Goal: Task Accomplishment & Management: Complete application form

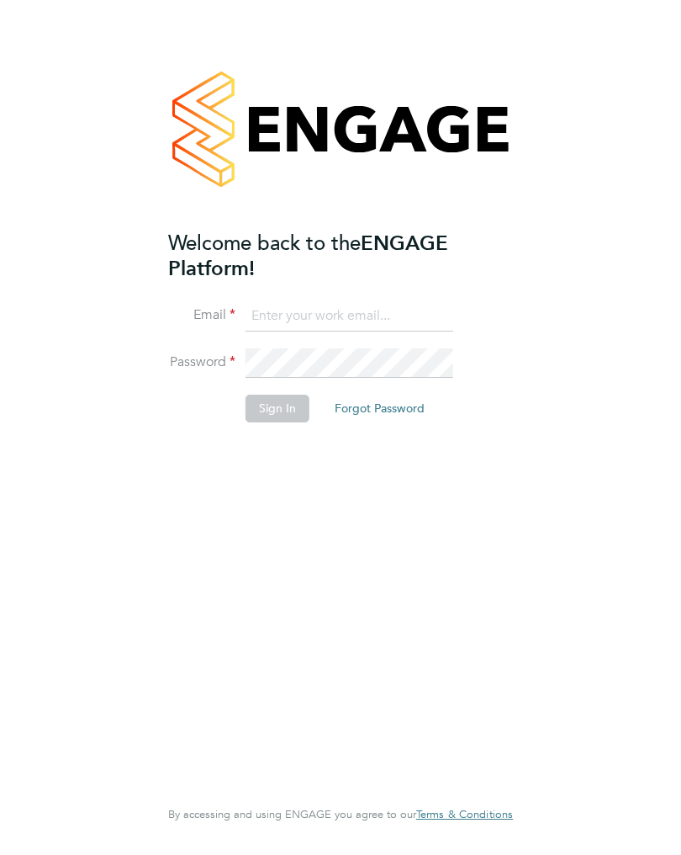
click at [320, 301] on input at bounding box center [350, 316] width 208 height 30
type input "[EMAIL_ADDRESS][DOMAIN_NAME]"
click at [272, 418] on button "Sign In" at bounding box center [278, 408] width 64 height 27
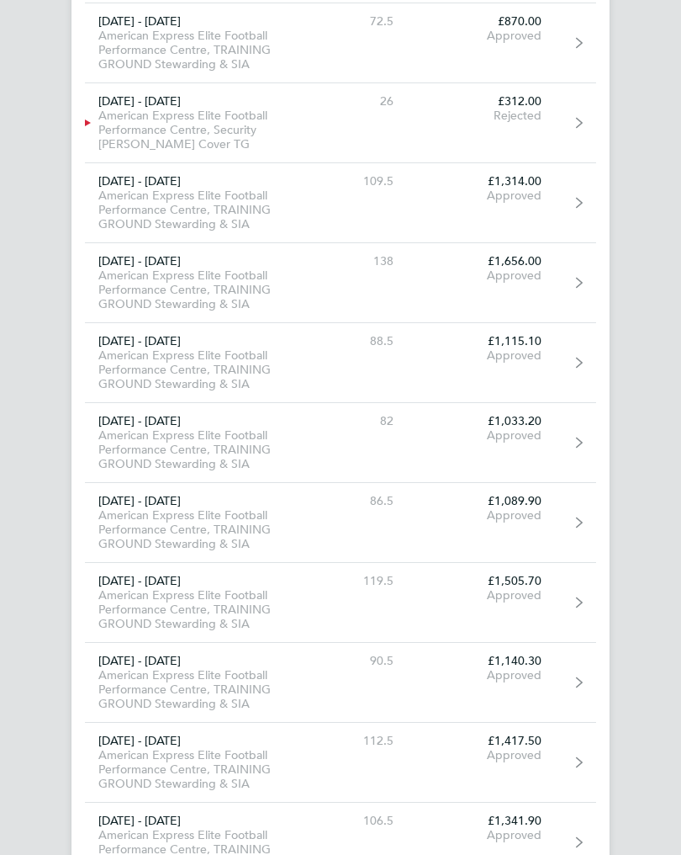
scroll to position [26788, 0]
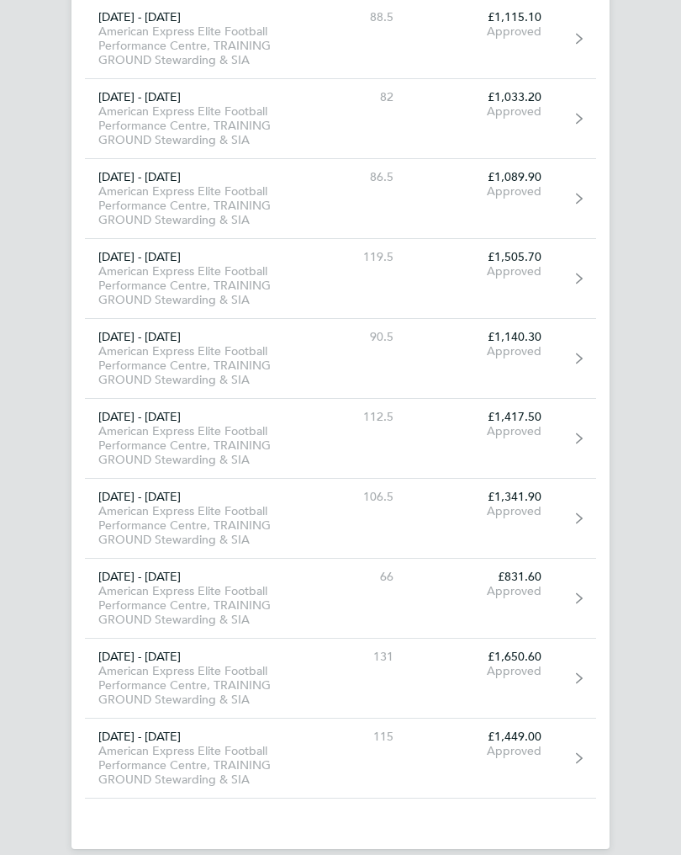
click at [226, 757] on div "American Express Elite Football Performance Centre, TRAINING GROUND Stewarding …" at bounding box center [197, 765] width 225 height 43
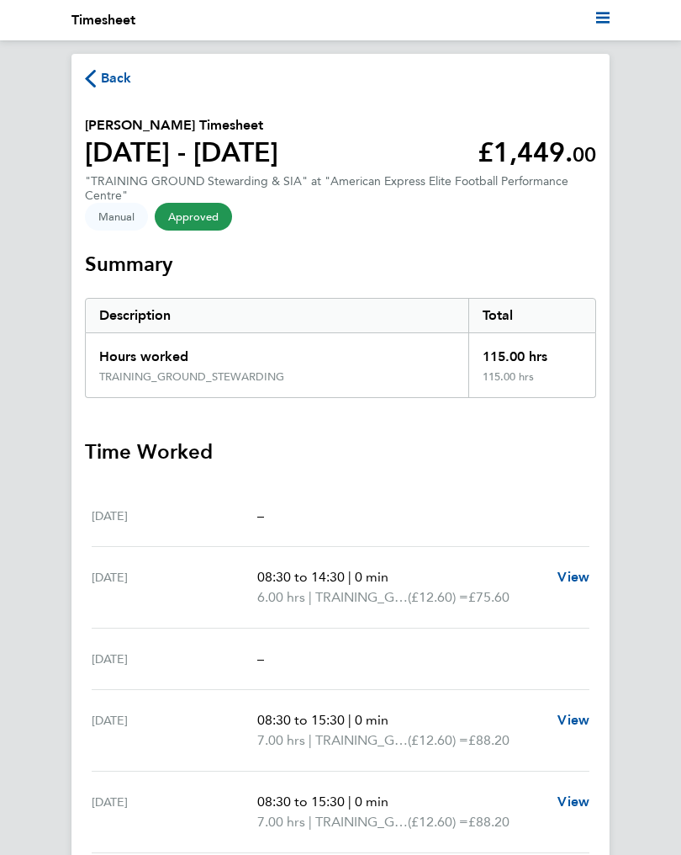
click at [98, 81] on span "Back" at bounding box center [108, 77] width 47 height 16
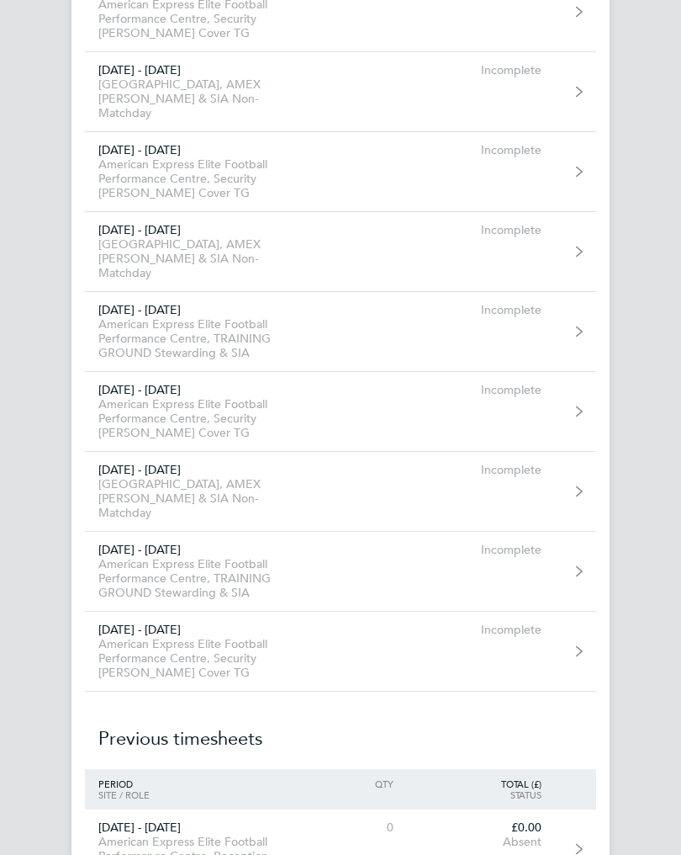
scroll to position [17668, 0]
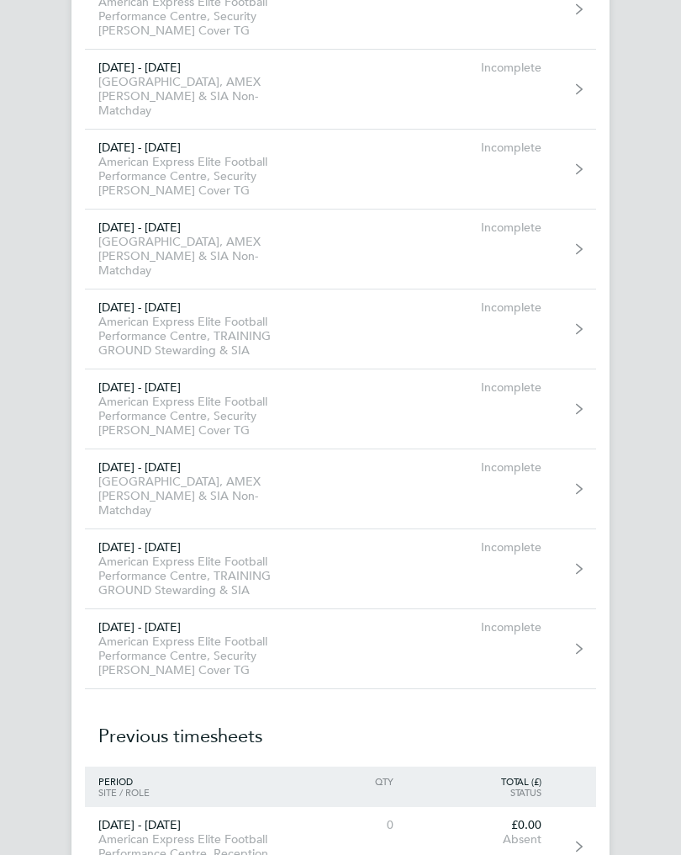
click at [220, 343] on div "American Express Elite Football Performance Centre, TRAINING GROUND Stewarding …" at bounding box center [197, 336] width 225 height 43
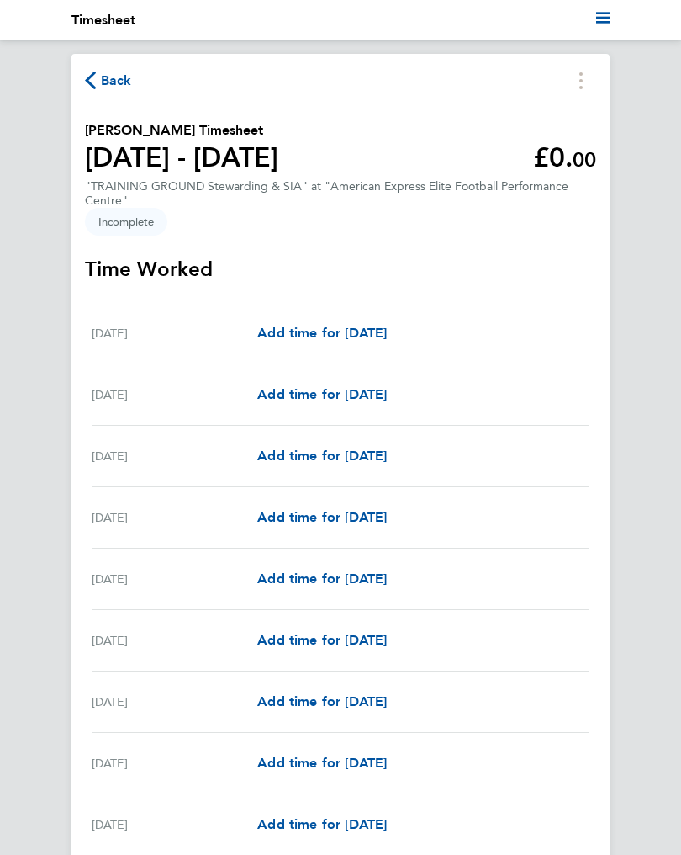
click at [294, 394] on span "Add time for [DATE]" at bounding box center [322, 394] width 130 height 16
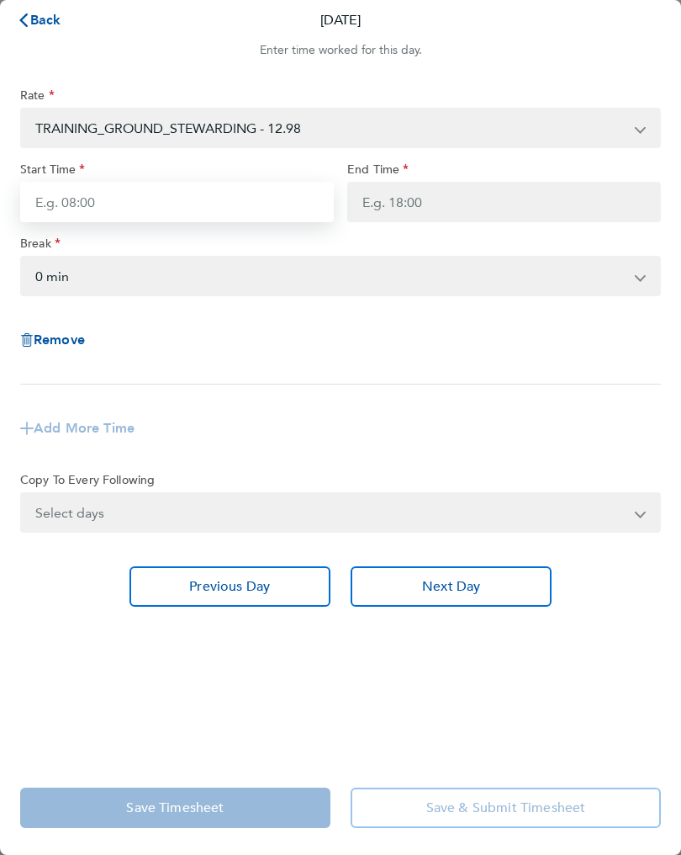
click at [78, 215] on input "Start Time" at bounding box center [177, 202] width 314 height 40
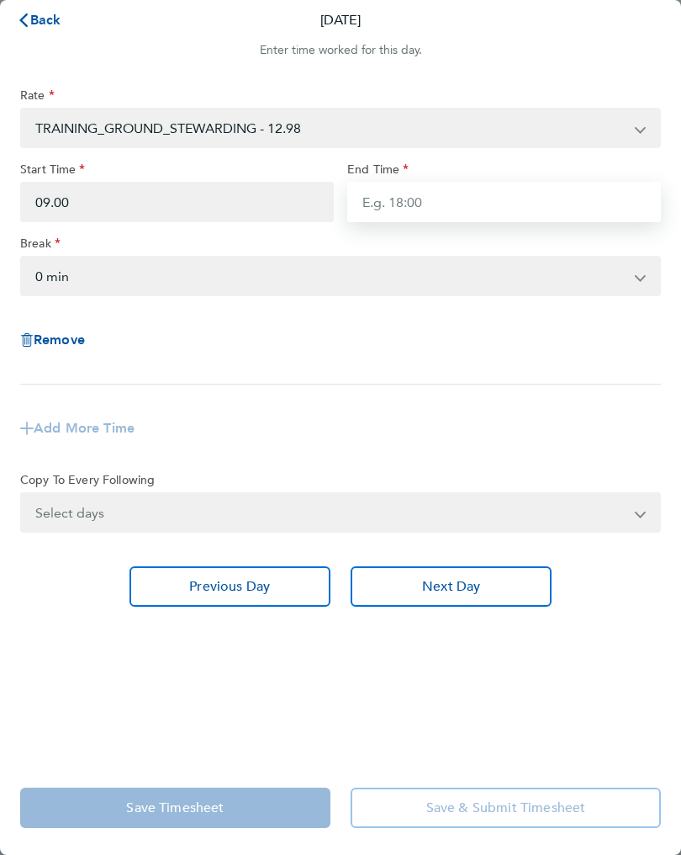
click at [381, 211] on input "End Time" at bounding box center [504, 202] width 314 height 40
type input "09:00"
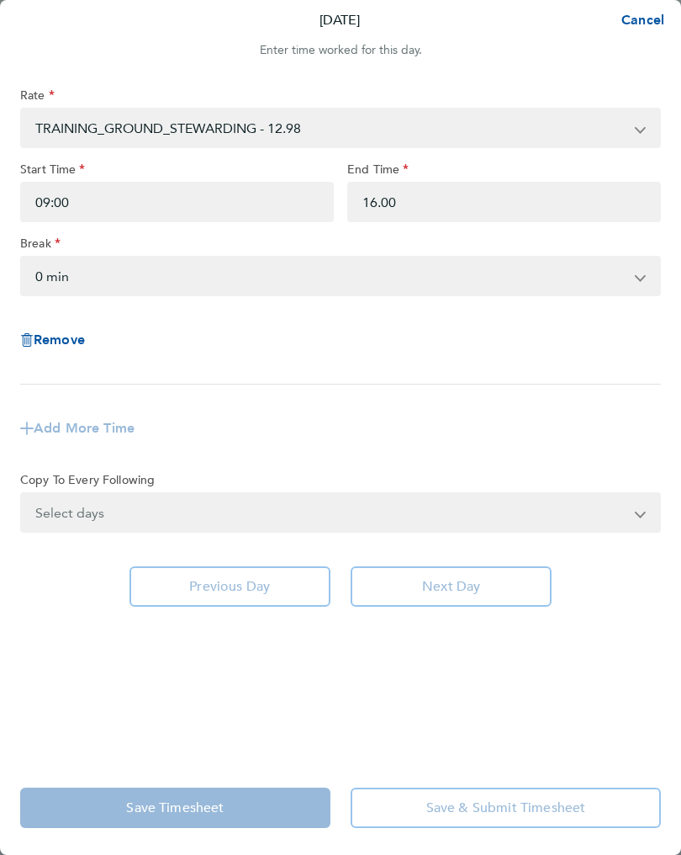
click at [96, 294] on select "0 min 15 min 30 min 45 min 60 min 75 min 90 min" at bounding box center [330, 275] width 617 height 37
type input "16:00"
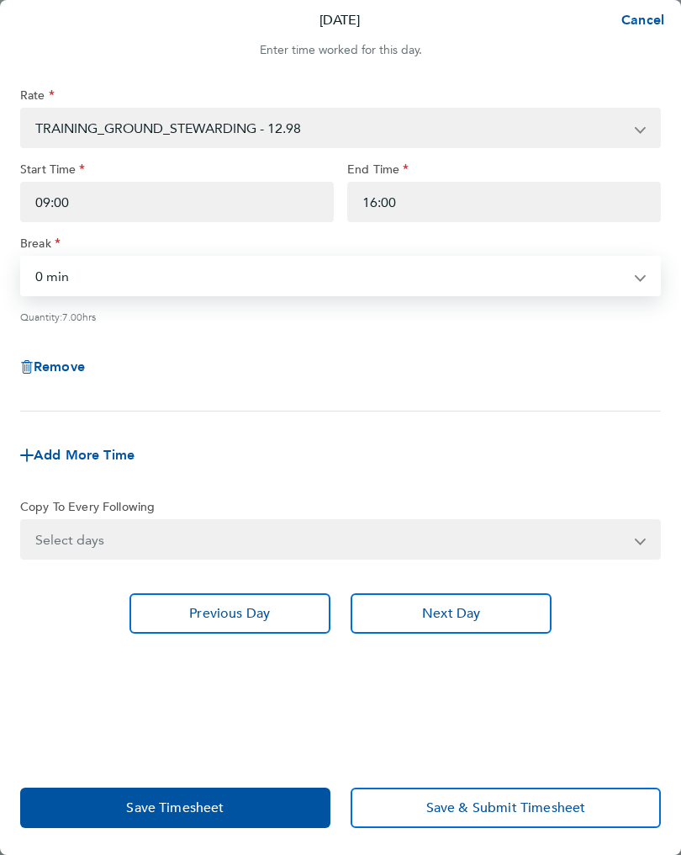
click at [216, 803] on span "Save Timesheet" at bounding box center [175, 807] width 98 height 17
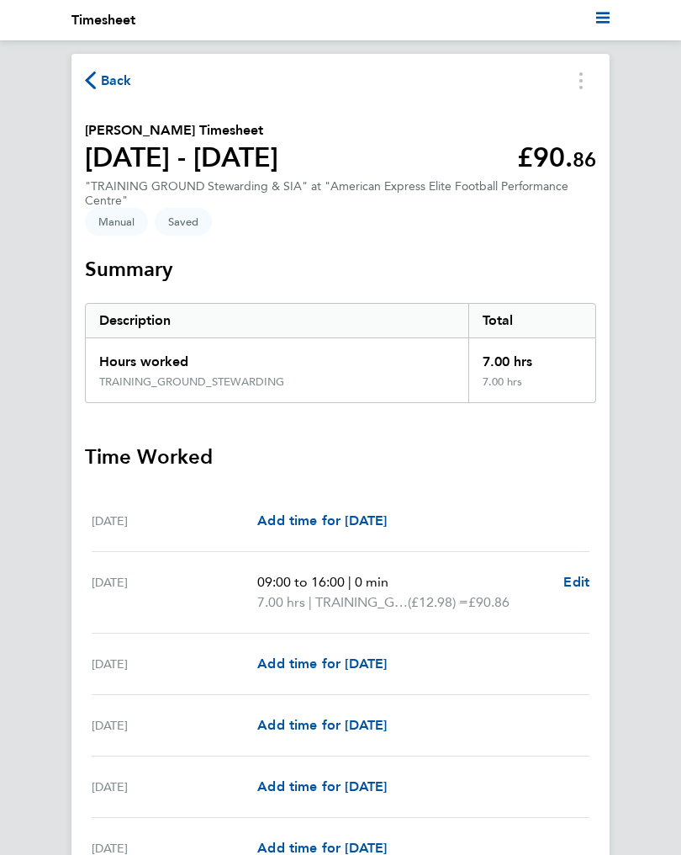
click at [299, 670] on span "Add time for [DATE]" at bounding box center [322, 663] width 130 height 16
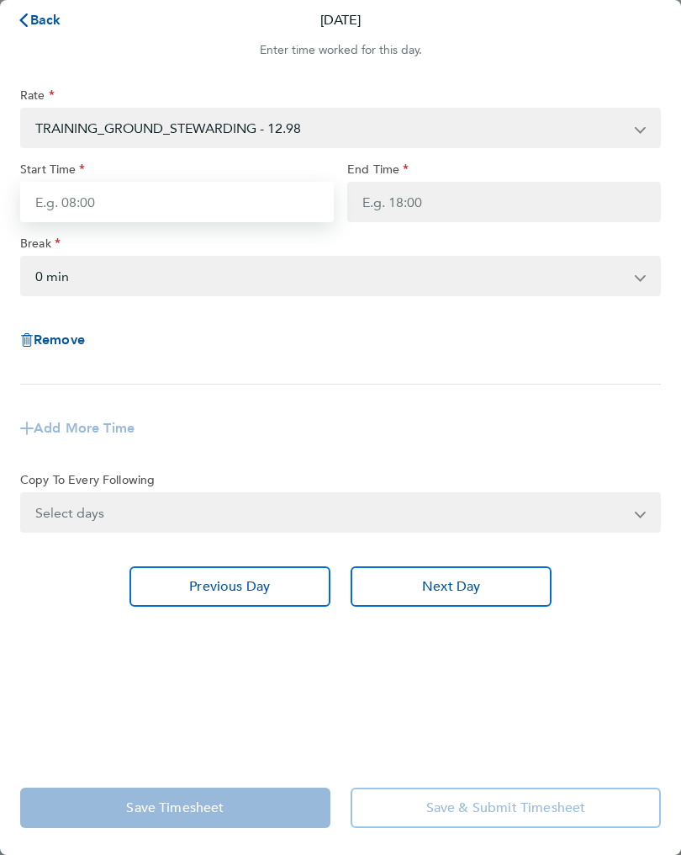
click at [77, 204] on input "Start Time" at bounding box center [177, 202] width 314 height 40
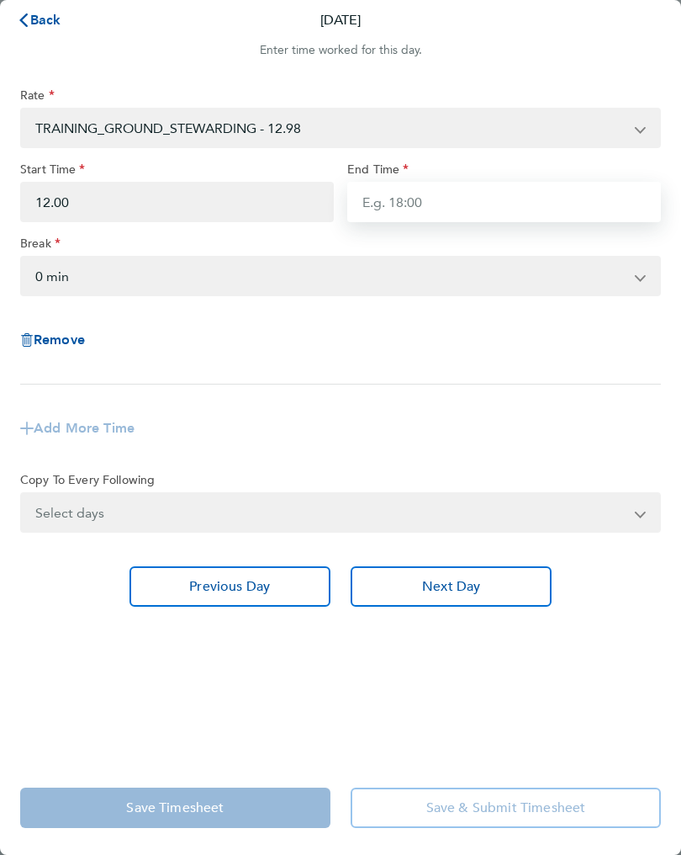
click at [400, 211] on input "End Time" at bounding box center [504, 202] width 314 height 40
type input "12:00"
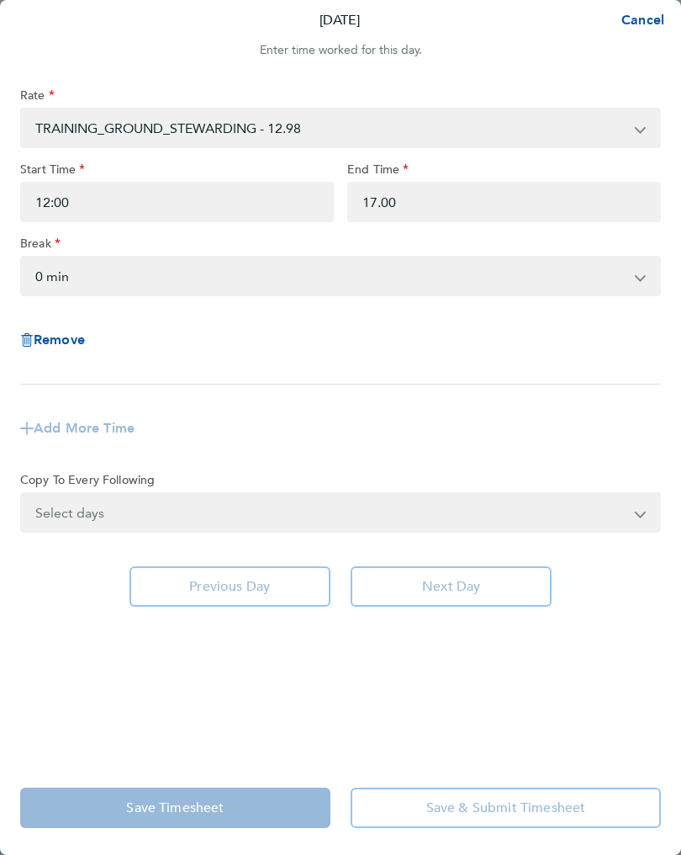
click at [94, 279] on select "0 min 15 min 30 min 45 min 60 min 75 min 90 min" at bounding box center [330, 275] width 617 height 37
type input "17:00"
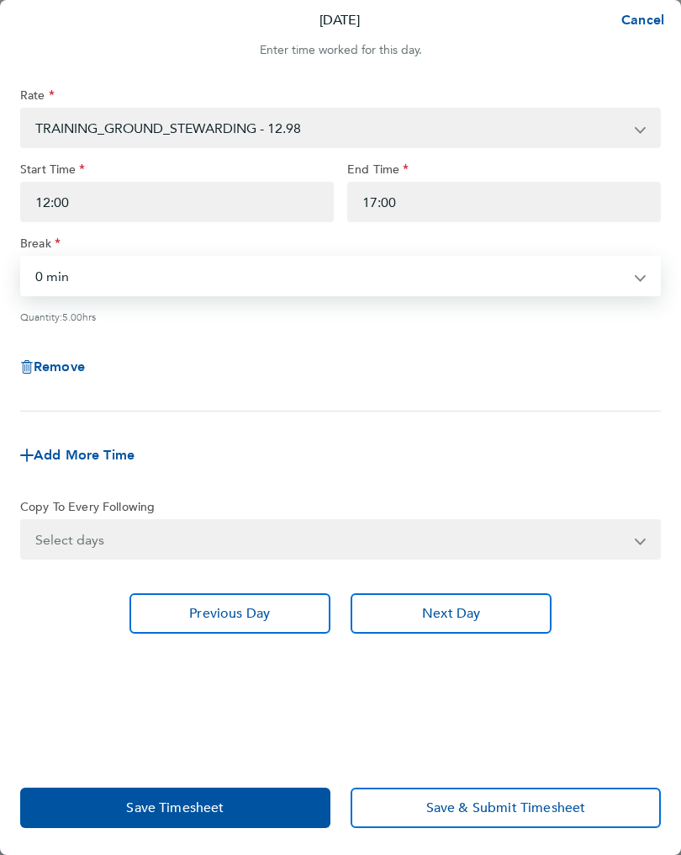
click at [220, 797] on button "Save Timesheet" at bounding box center [175, 807] width 310 height 40
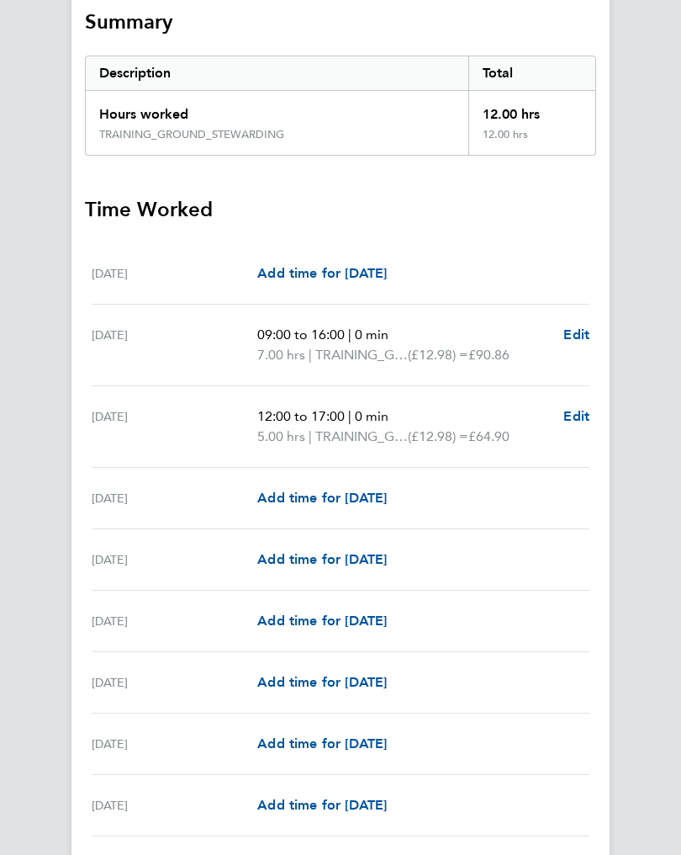
scroll to position [241, 0]
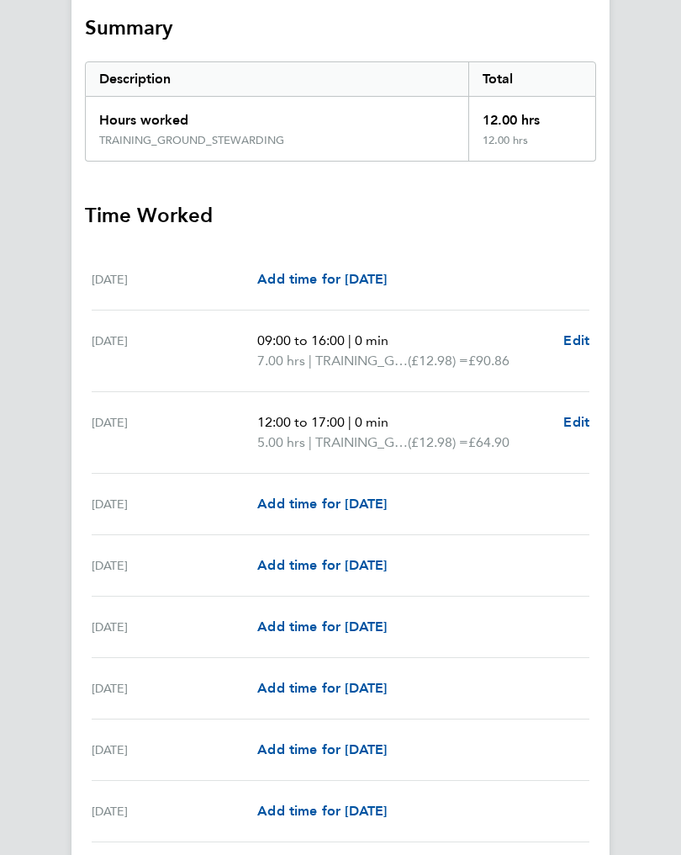
click at [290, 692] on span "Add time for [DATE]" at bounding box center [322, 689] width 130 height 16
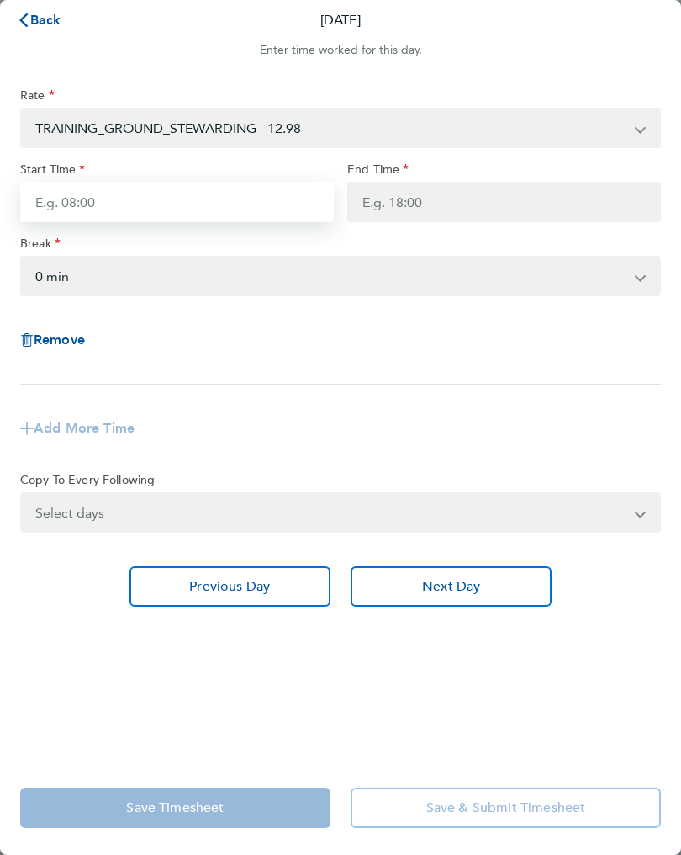
click at [107, 212] on input "Start Time" at bounding box center [177, 202] width 314 height 40
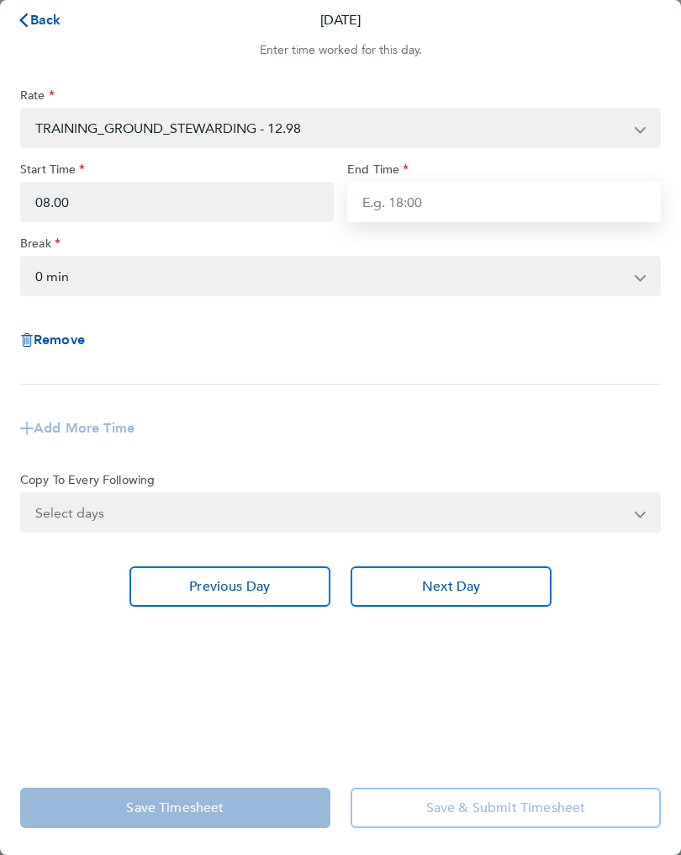
click at [419, 205] on input "End Time" at bounding box center [504, 202] width 314 height 40
type input "08:00"
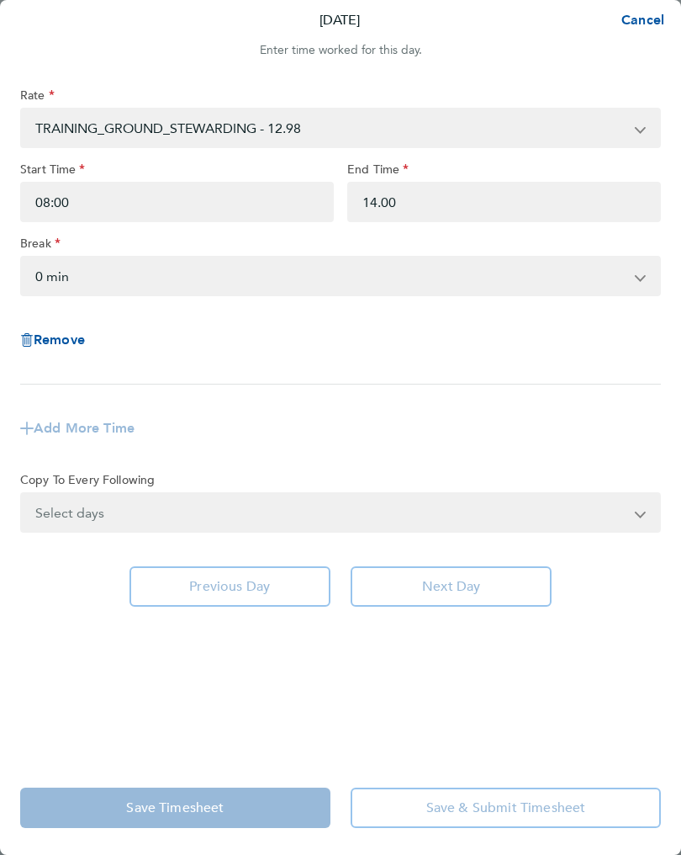
click at [100, 271] on select "0 min 15 min 30 min 45 min 60 min 75 min 90 min" at bounding box center [330, 275] width 617 height 37
type input "14:00"
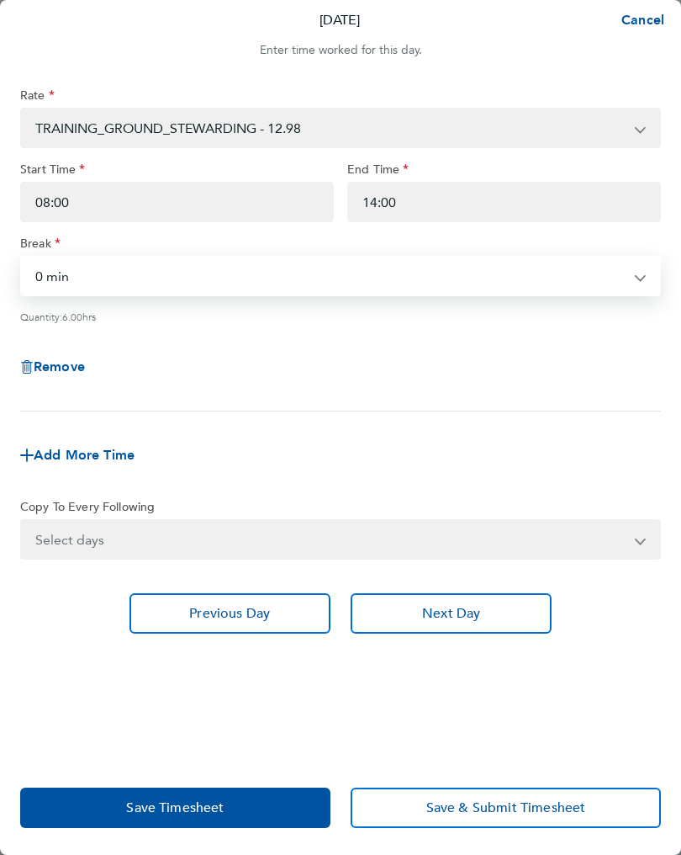
click at [217, 802] on span "Save Timesheet" at bounding box center [175, 807] width 98 height 17
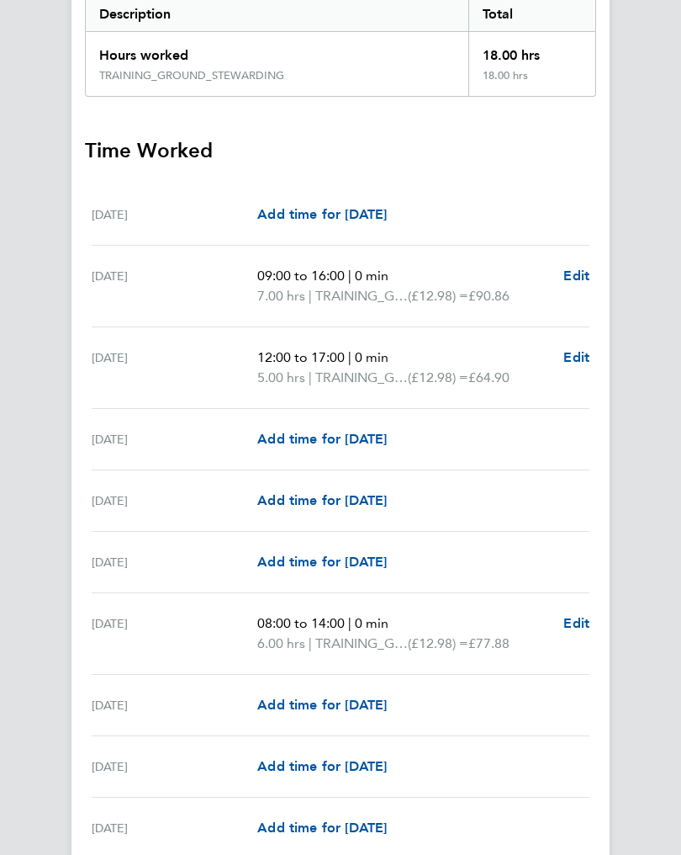
scroll to position [304, 0]
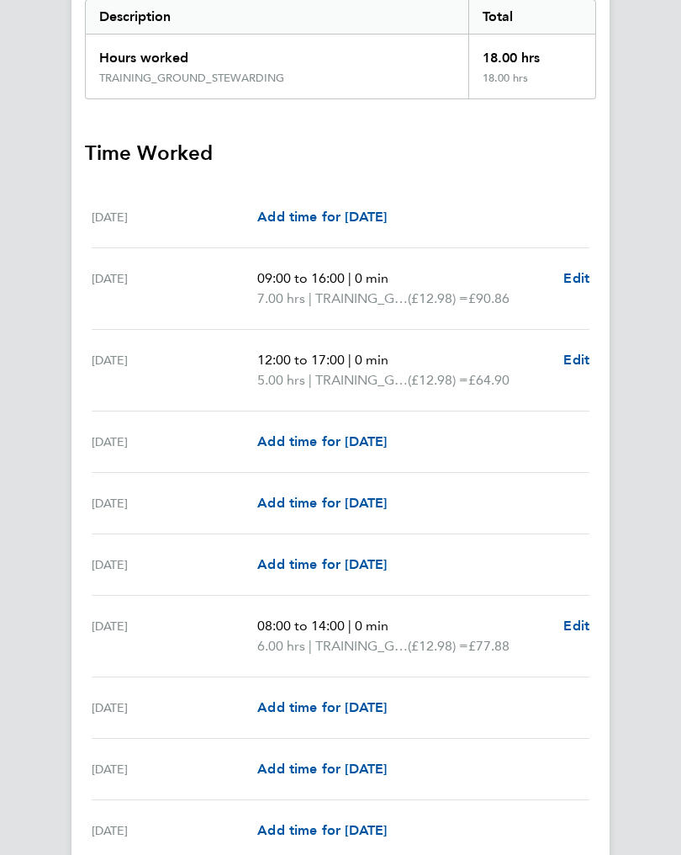
click at [320, 766] on span "Add time for [DATE]" at bounding box center [322, 769] width 130 height 16
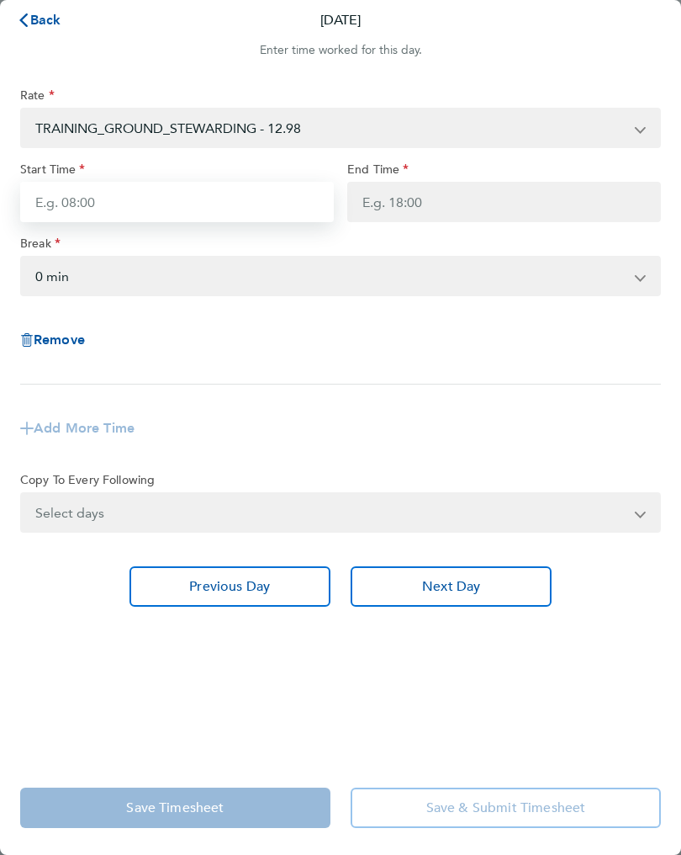
click at [131, 206] on input "Start Time" at bounding box center [177, 202] width 314 height 40
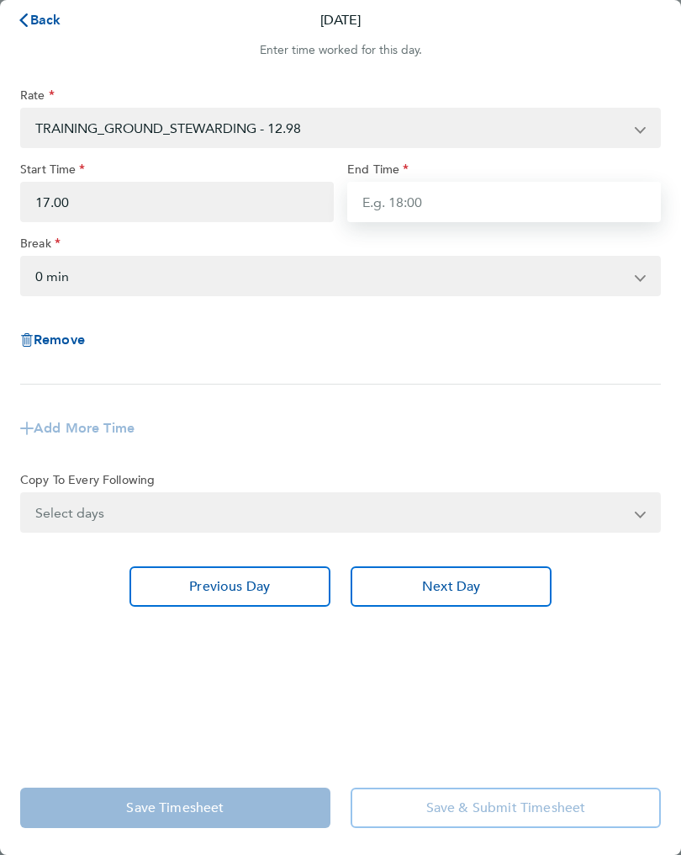
click at [405, 213] on input "End Time" at bounding box center [504, 202] width 314 height 40
type input "17:00"
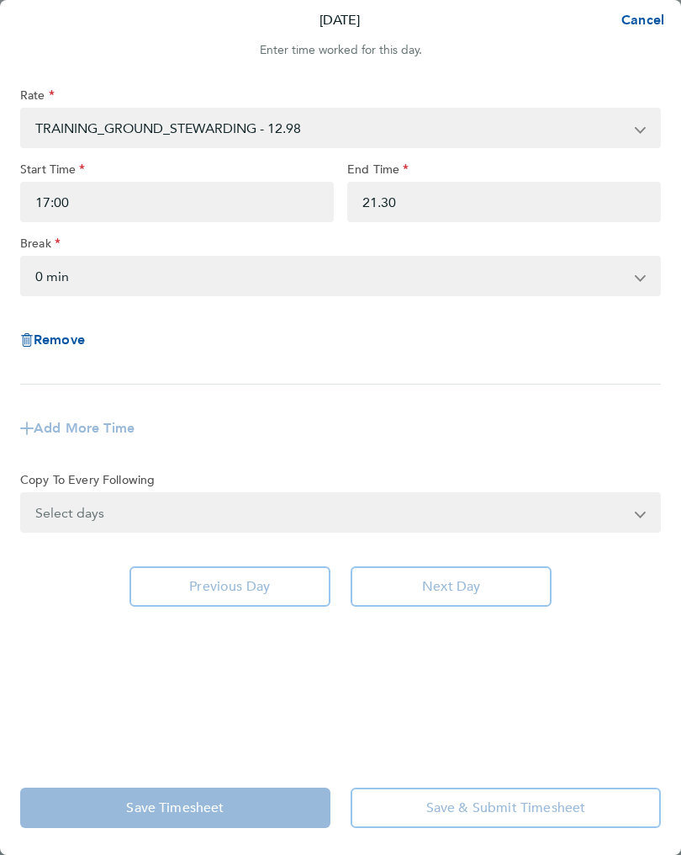
click at [111, 279] on select "0 min 15 min 30 min 45 min 60 min 75 min 90 min" at bounding box center [330, 275] width 617 height 37
type input "21:30"
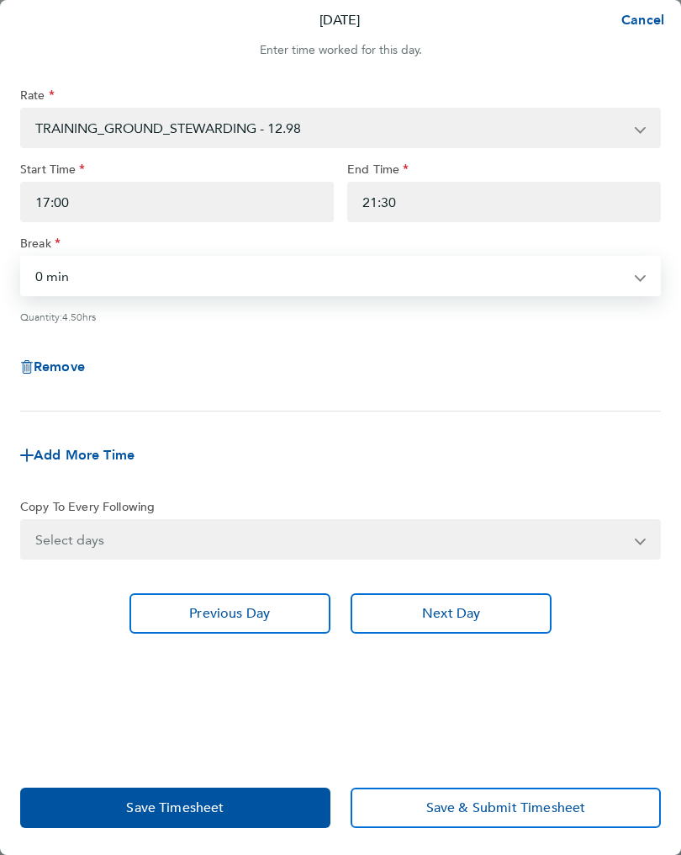
click at [230, 795] on button "Save Timesheet" at bounding box center [175, 807] width 310 height 40
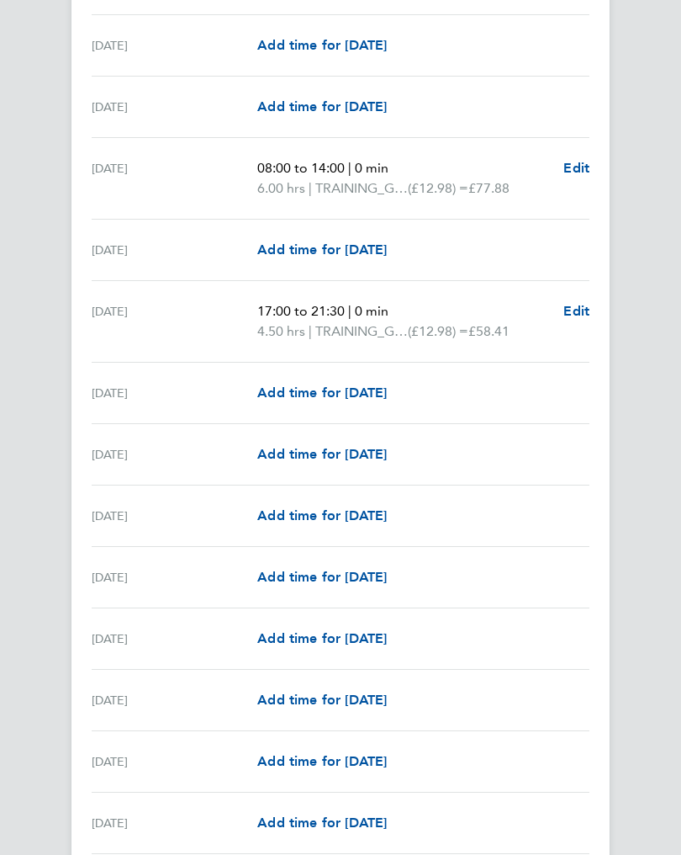
scroll to position [760, 0]
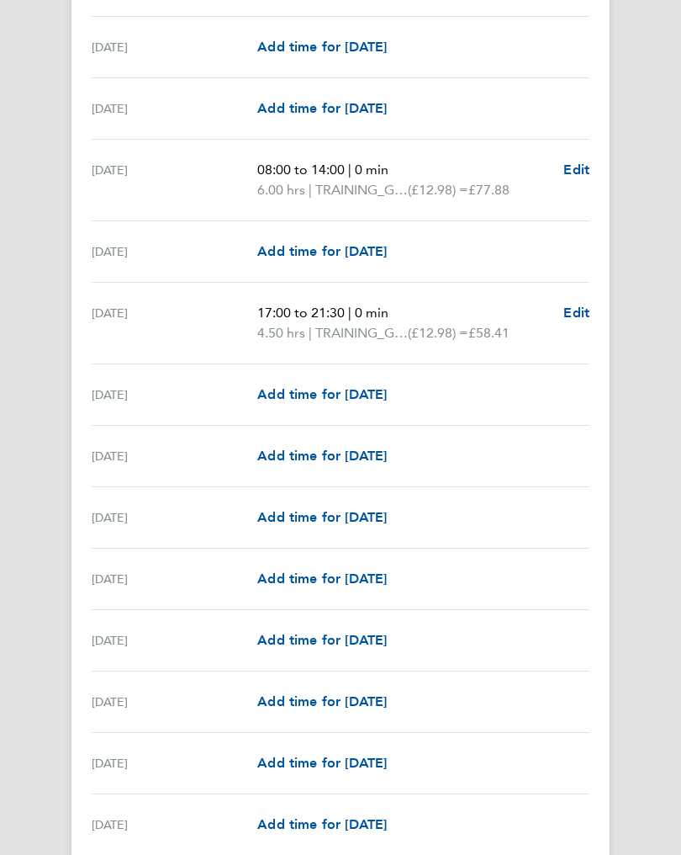
click at [321, 584] on span "Add time for [DATE]" at bounding box center [322, 578] width 130 height 16
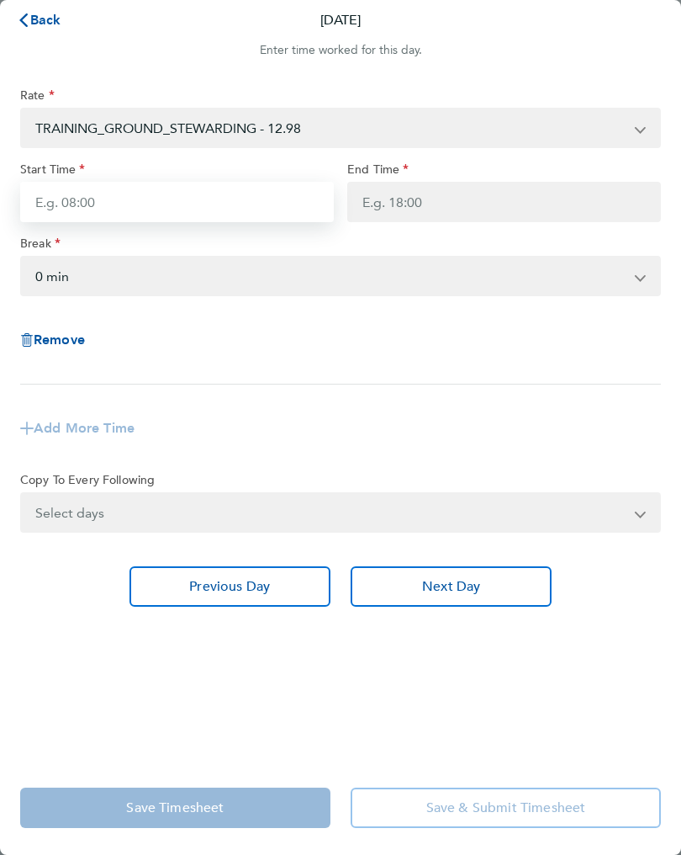
click at [96, 210] on input "Start Time" at bounding box center [177, 202] width 314 height 40
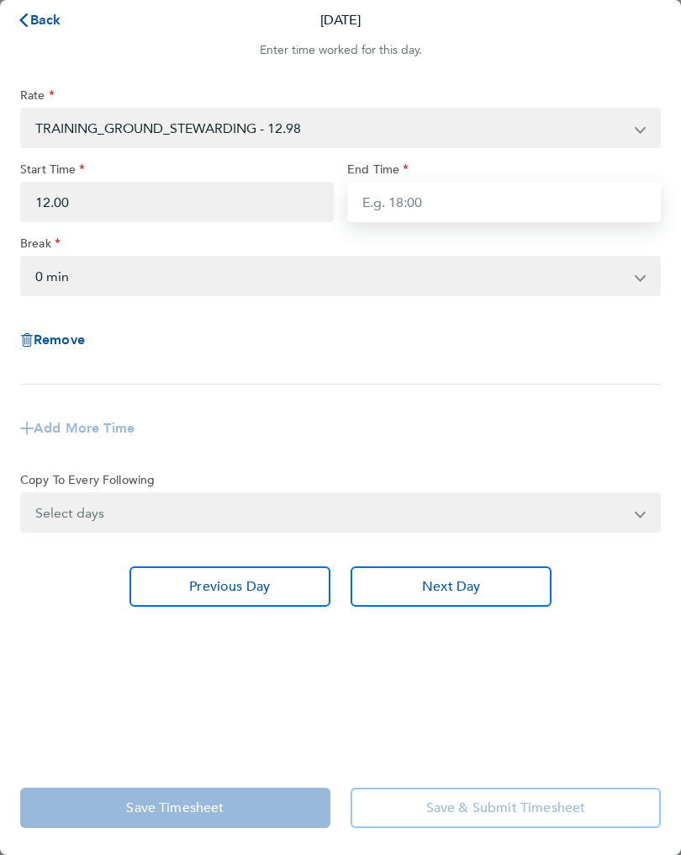
click at [415, 212] on input "End Time" at bounding box center [504, 202] width 314 height 40
type input "12:00"
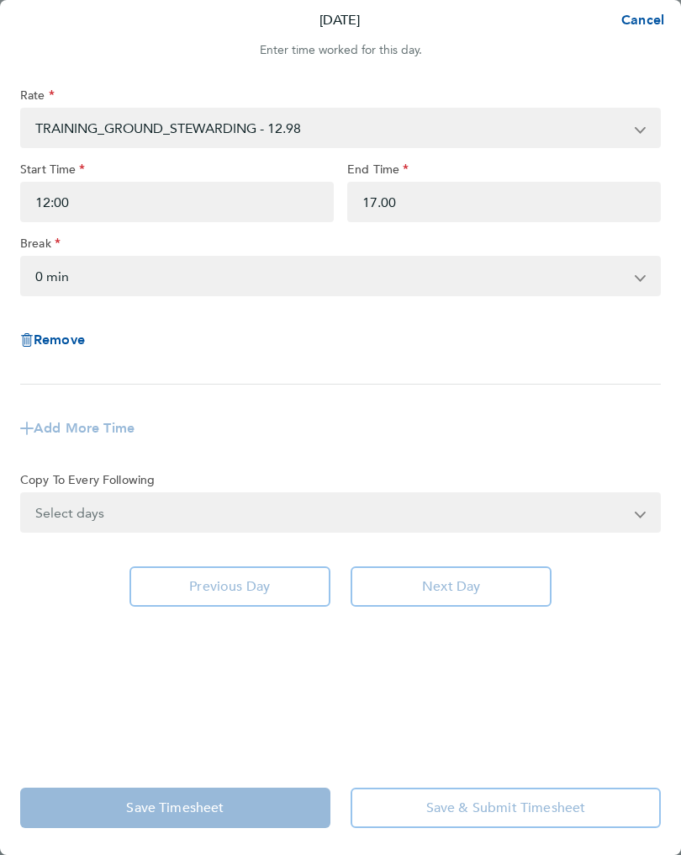
click at [89, 281] on select "0 min 15 min 30 min 45 min 60 min 75 min 90 min" at bounding box center [330, 275] width 617 height 37
type input "17:00"
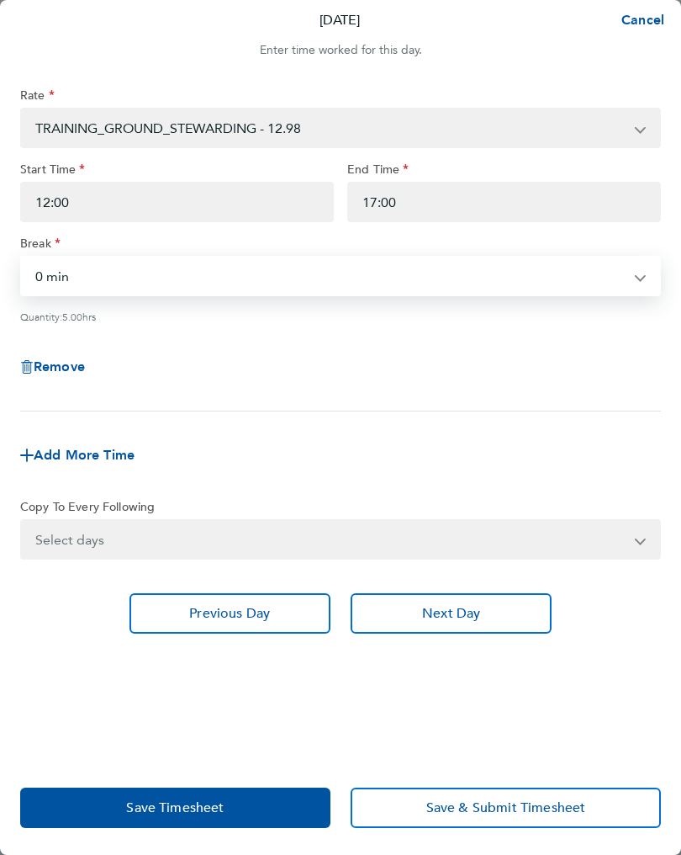
click at [206, 804] on span "Save Timesheet" at bounding box center [175, 807] width 98 height 17
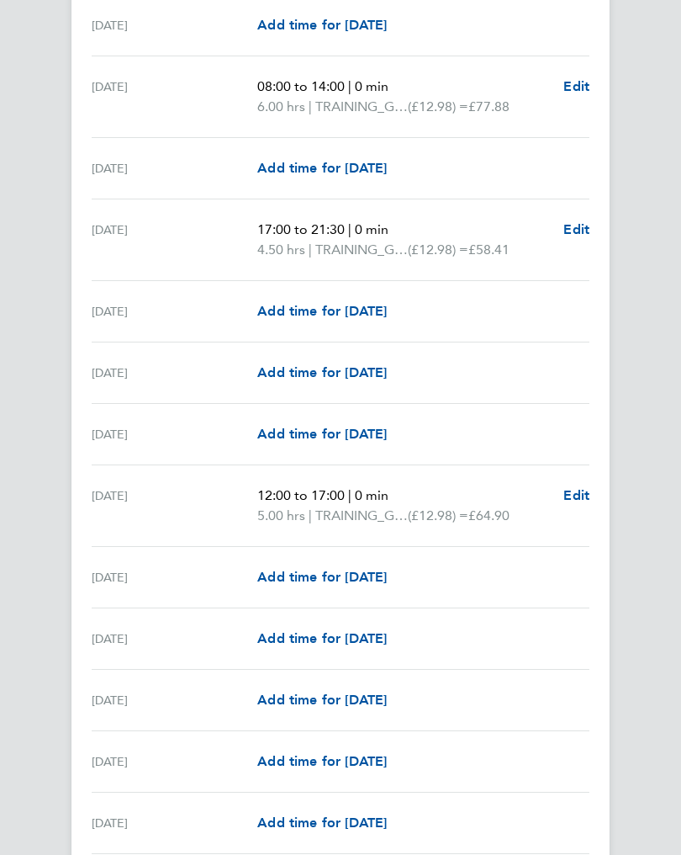
scroll to position [840, 0]
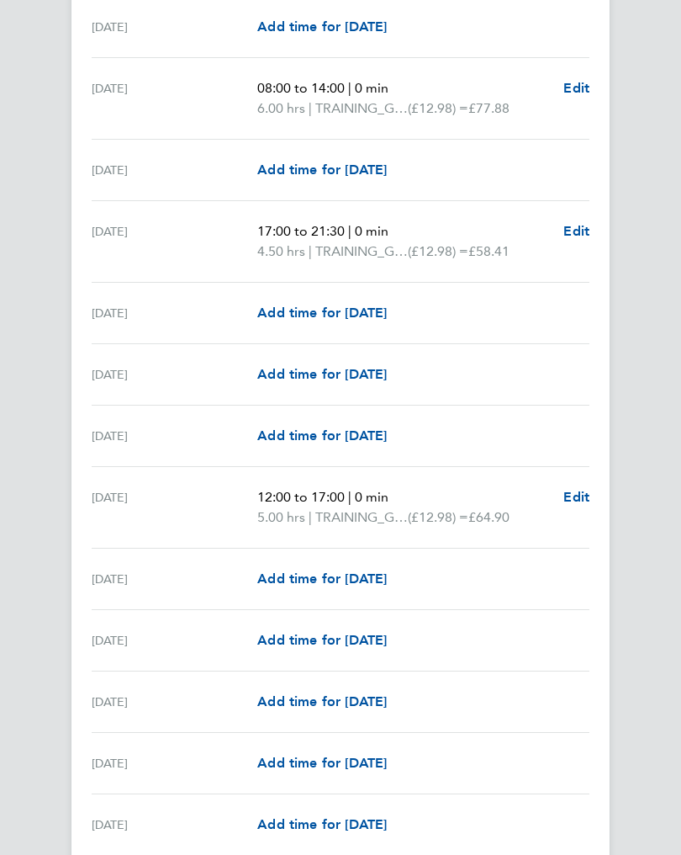
click at [305, 586] on span "Add time for [DATE]" at bounding box center [322, 579] width 130 height 16
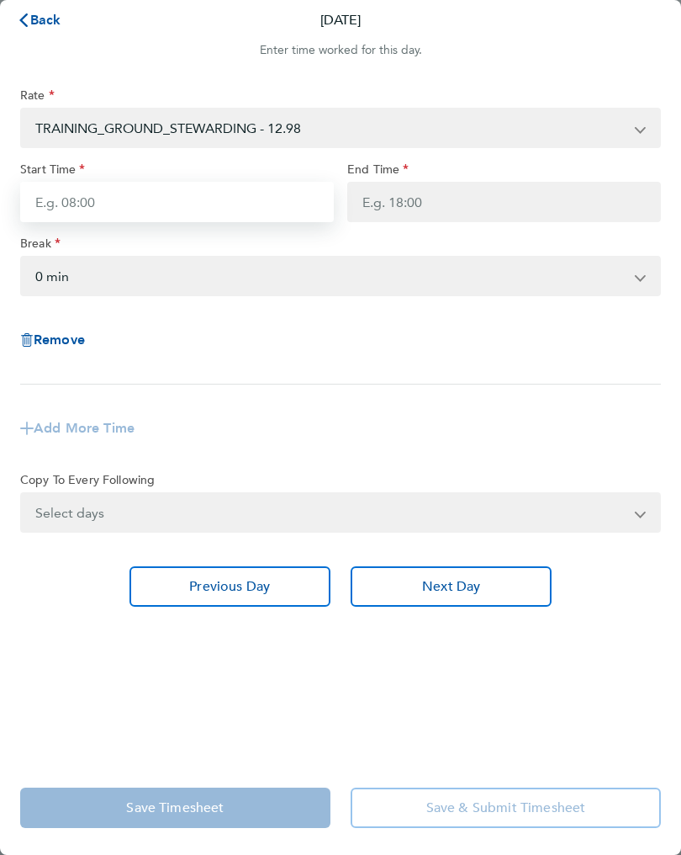
click at [101, 199] on input "Start Time" at bounding box center [177, 202] width 314 height 40
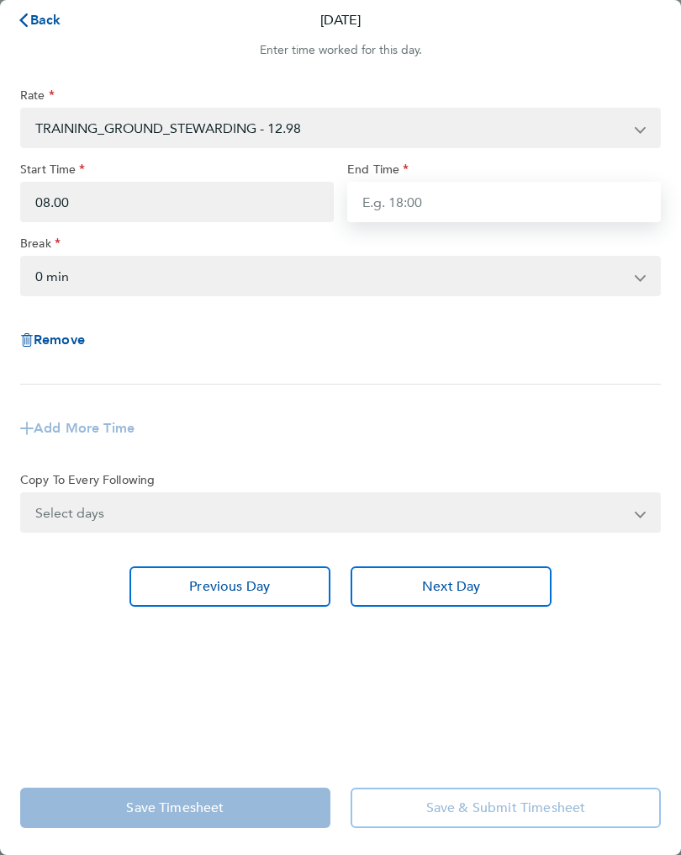
click at [398, 211] on input "End Time" at bounding box center [504, 202] width 314 height 40
type input "08:00"
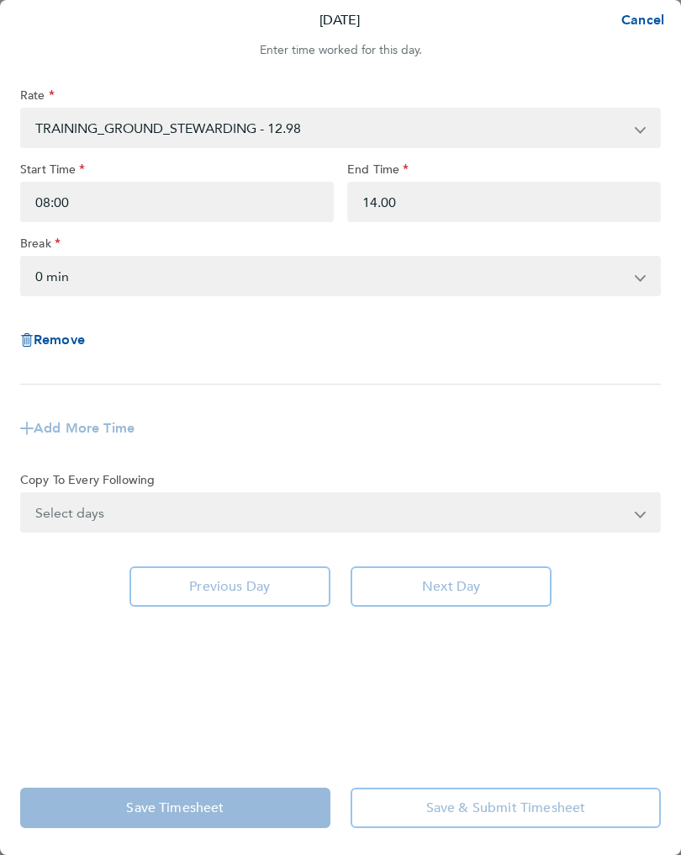
click at [90, 277] on select "0 min 15 min 30 min 45 min 60 min 75 min 90 min" at bounding box center [330, 275] width 617 height 37
type input "14:00"
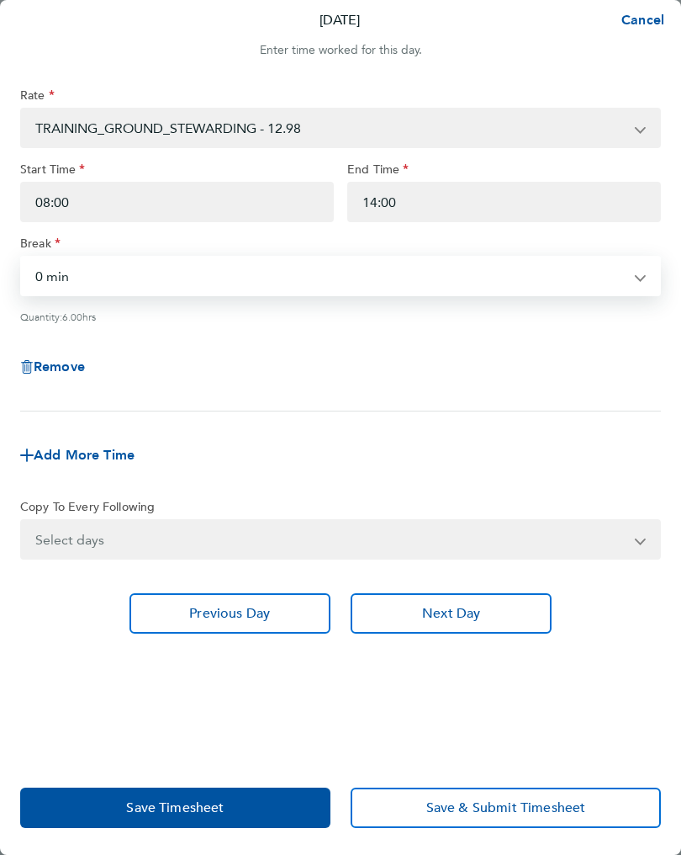
click at [215, 822] on button "Save Timesheet" at bounding box center [175, 807] width 310 height 40
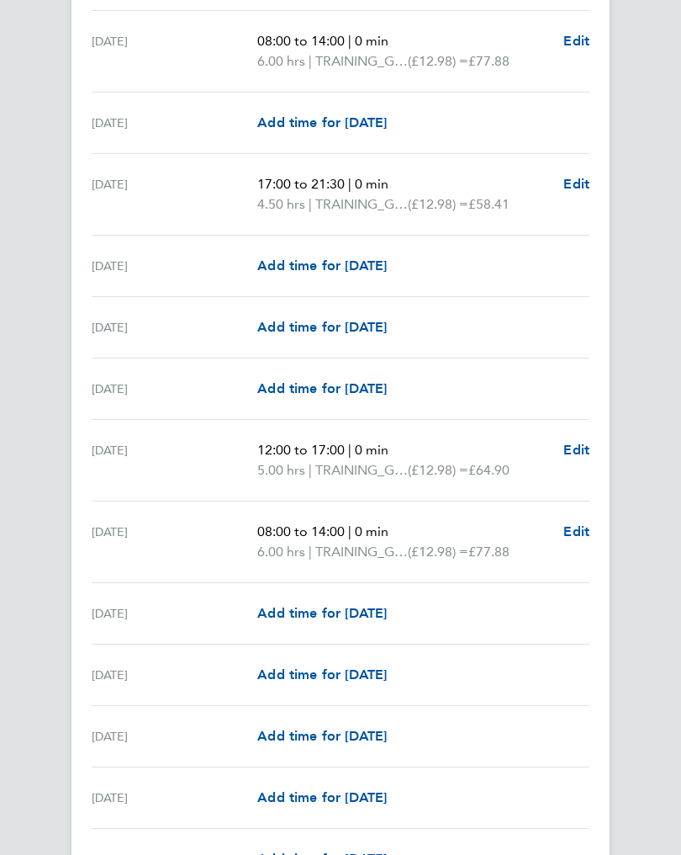
scroll to position [888, 0]
click at [315, 674] on span "Add time for [DATE]" at bounding box center [322, 674] width 130 height 16
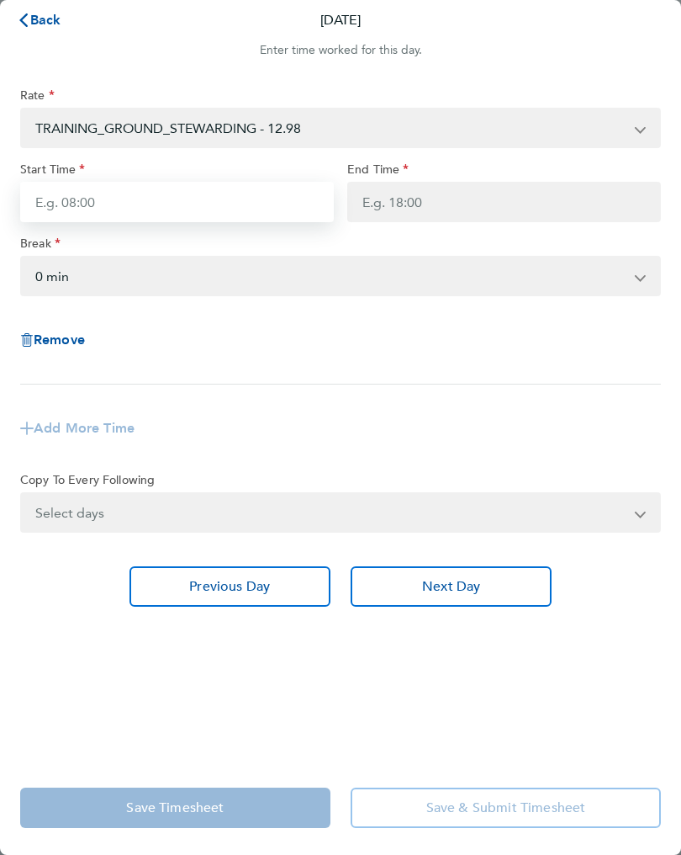
click at [99, 209] on input "Start Time" at bounding box center [177, 202] width 314 height 40
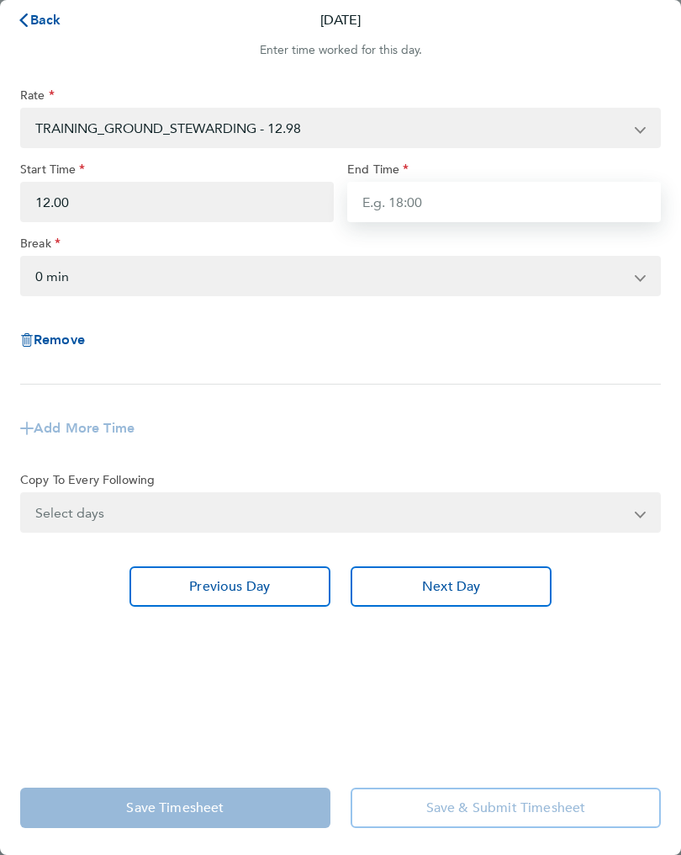
click at [384, 208] on input "End Time" at bounding box center [504, 202] width 314 height 40
type input "12:00"
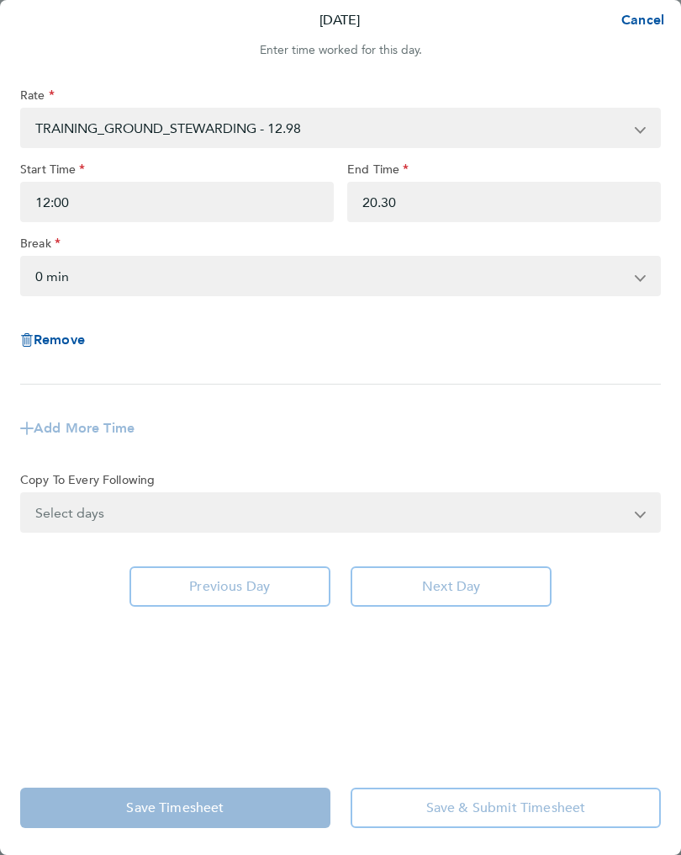
click at [103, 280] on select "0 min 15 min 30 min 45 min 60 min 75 min 90 min" at bounding box center [330, 275] width 617 height 37
type input "20:30"
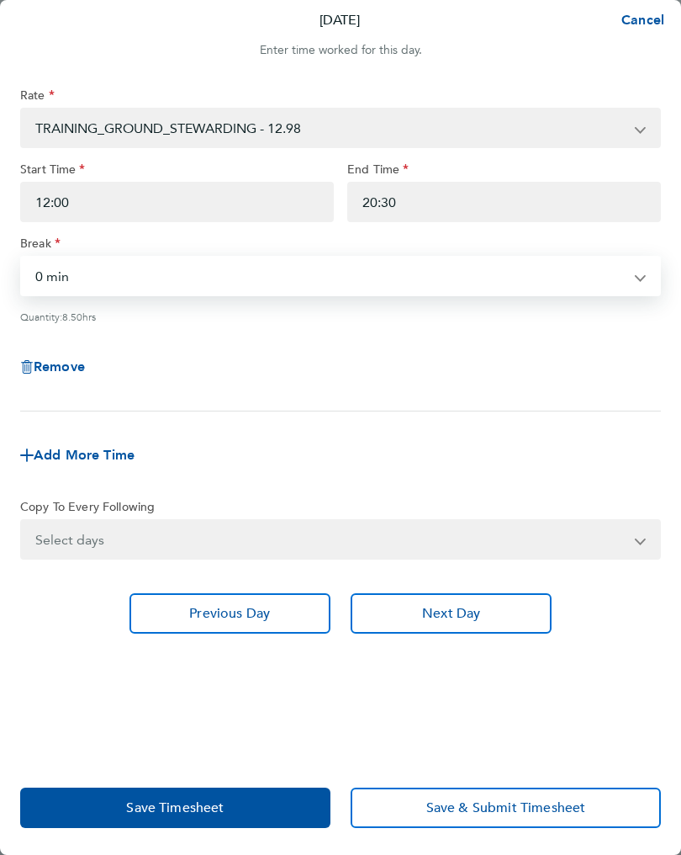
click at [200, 797] on button "Save Timesheet" at bounding box center [175, 807] width 310 height 40
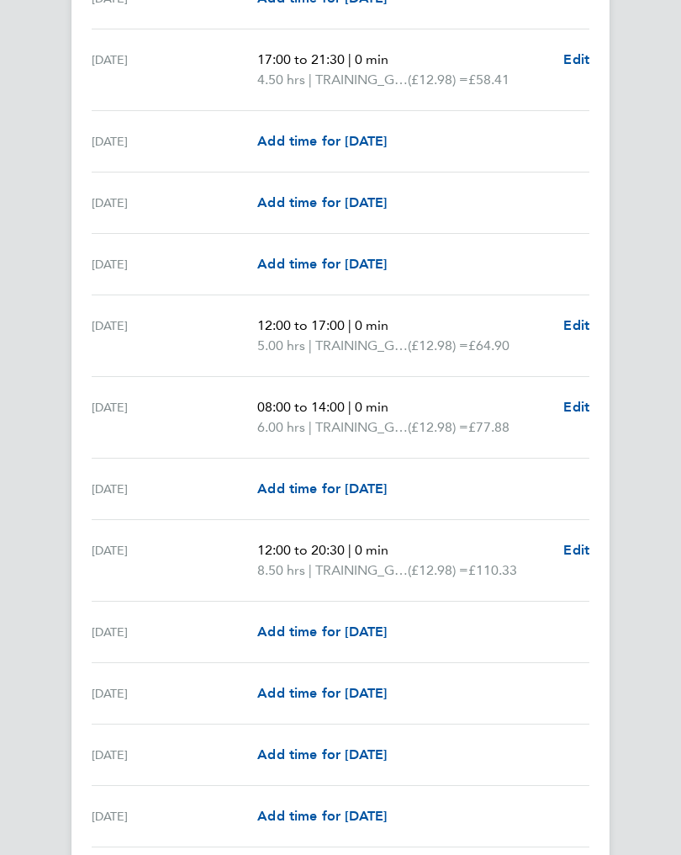
scroll to position [1011, 0]
click at [333, 631] on span "Add time for [DATE]" at bounding box center [322, 633] width 130 height 16
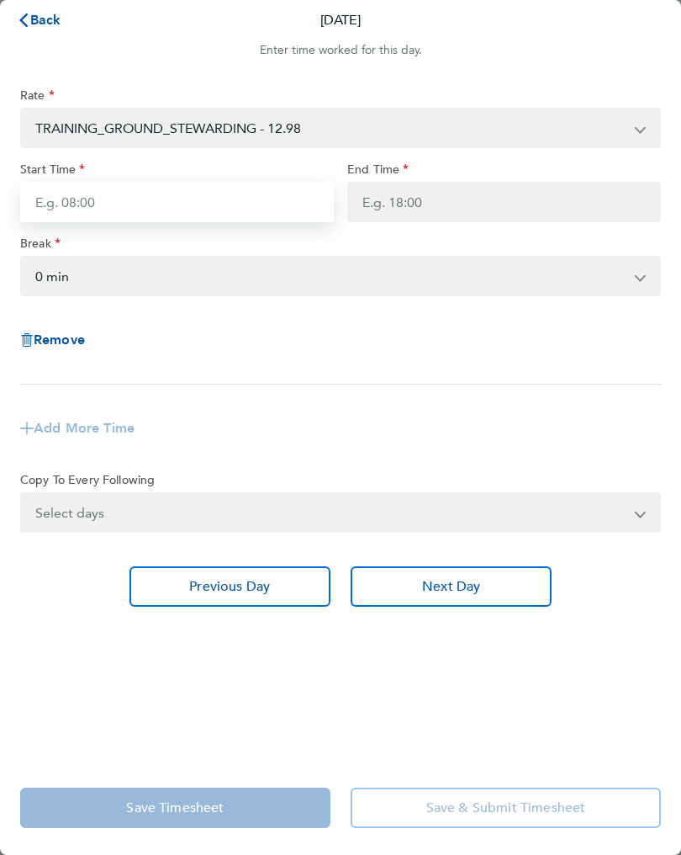
click at [115, 208] on input "Start Time" at bounding box center [177, 202] width 314 height 40
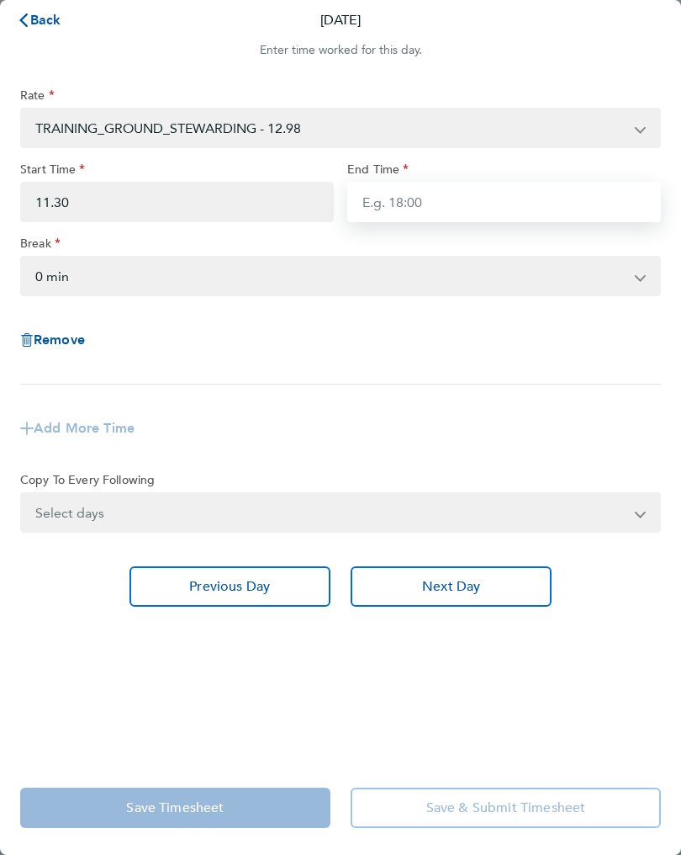
click at [423, 204] on input "End Time" at bounding box center [504, 202] width 314 height 40
type input "11:30"
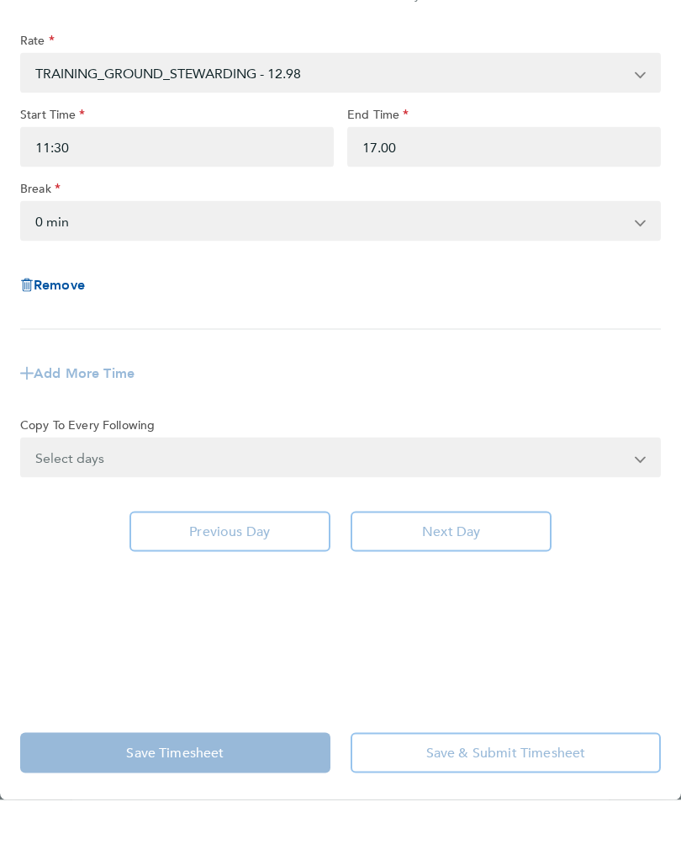
click at [109, 257] on select "0 min 15 min 30 min 45 min 60 min 75 min 90 min" at bounding box center [330, 275] width 617 height 37
type input "17:00"
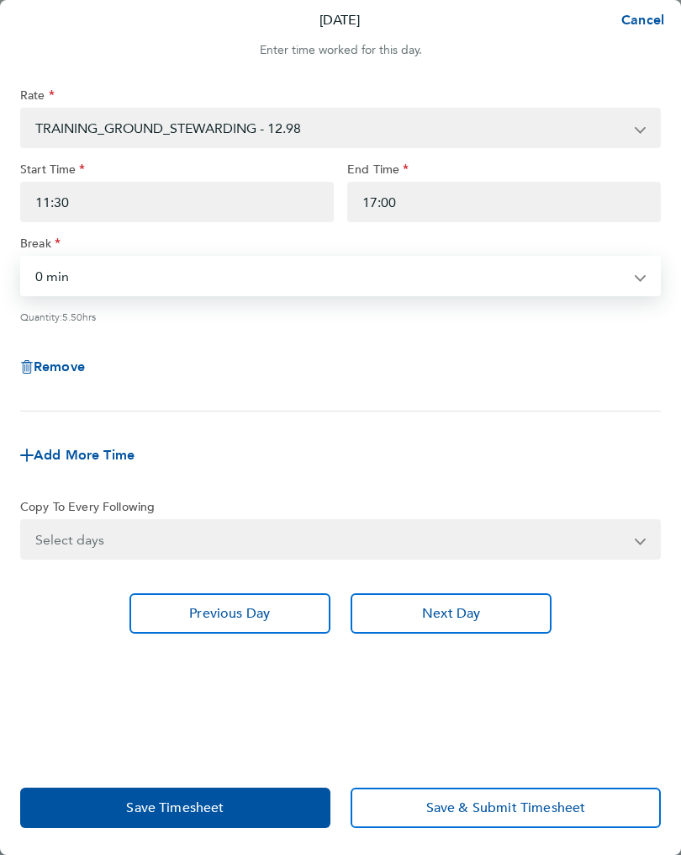
click at [208, 805] on span "Save Timesheet" at bounding box center [175, 807] width 98 height 17
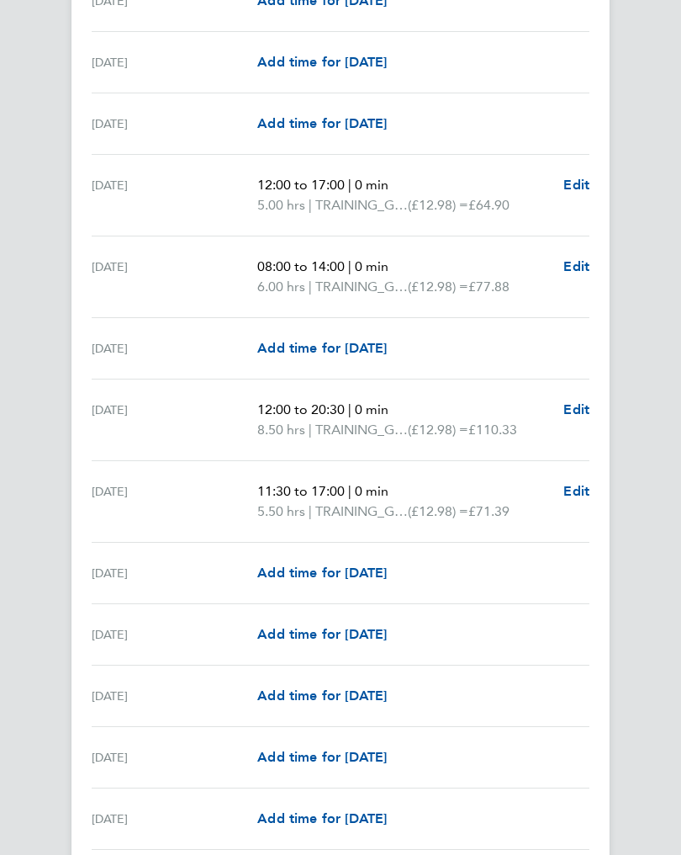
scroll to position [1158, 0]
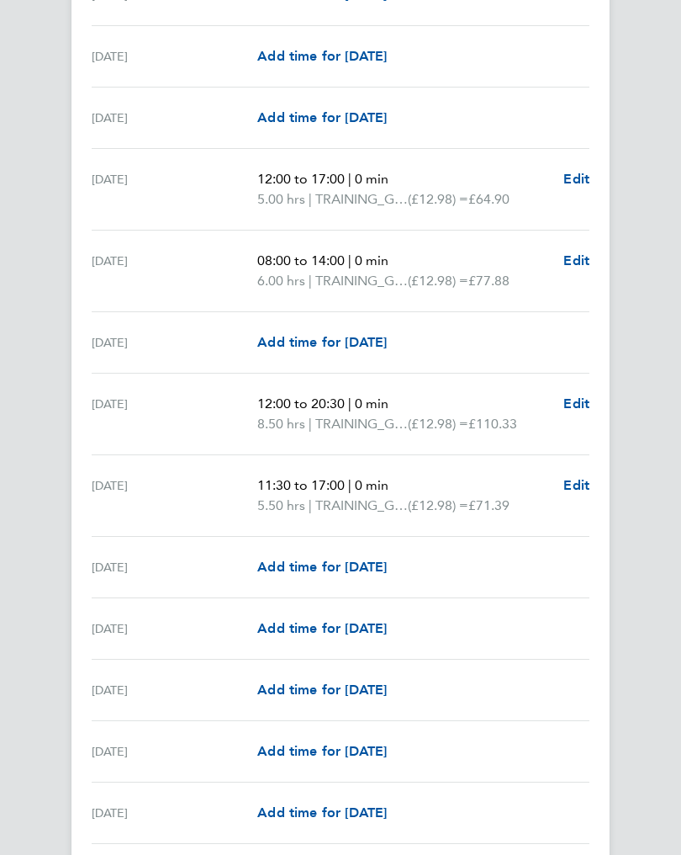
click at [311, 627] on span "Add time for [DATE]" at bounding box center [322, 629] width 130 height 16
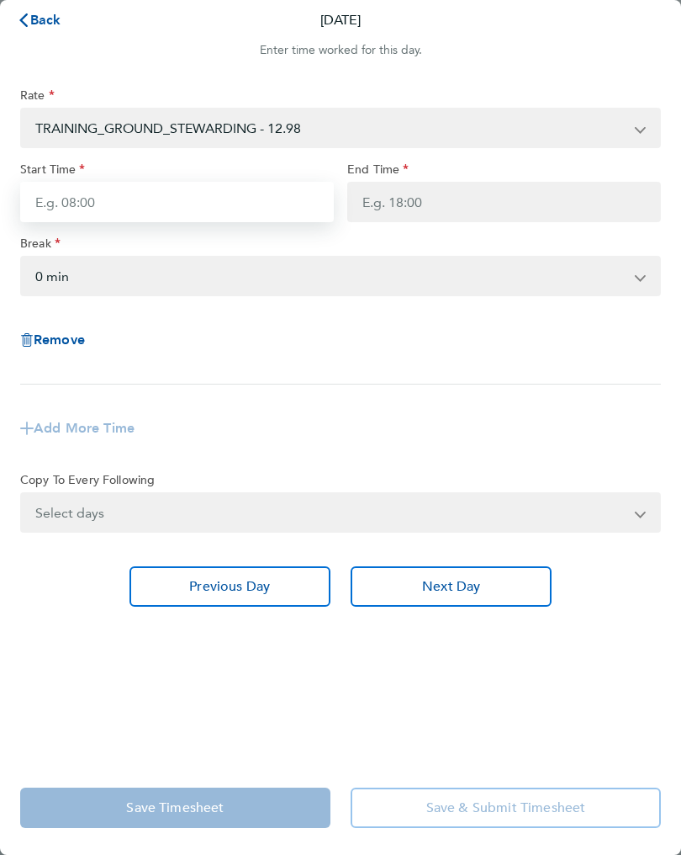
click at [100, 204] on input "Start Time" at bounding box center [177, 202] width 314 height 40
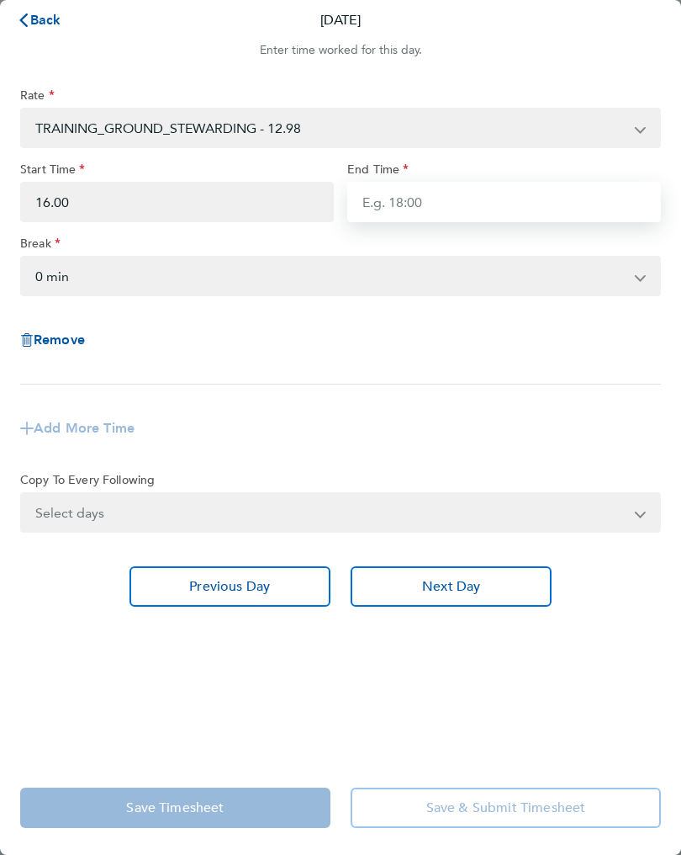
click at [396, 210] on input "End Time" at bounding box center [504, 202] width 314 height 40
type input "16:00"
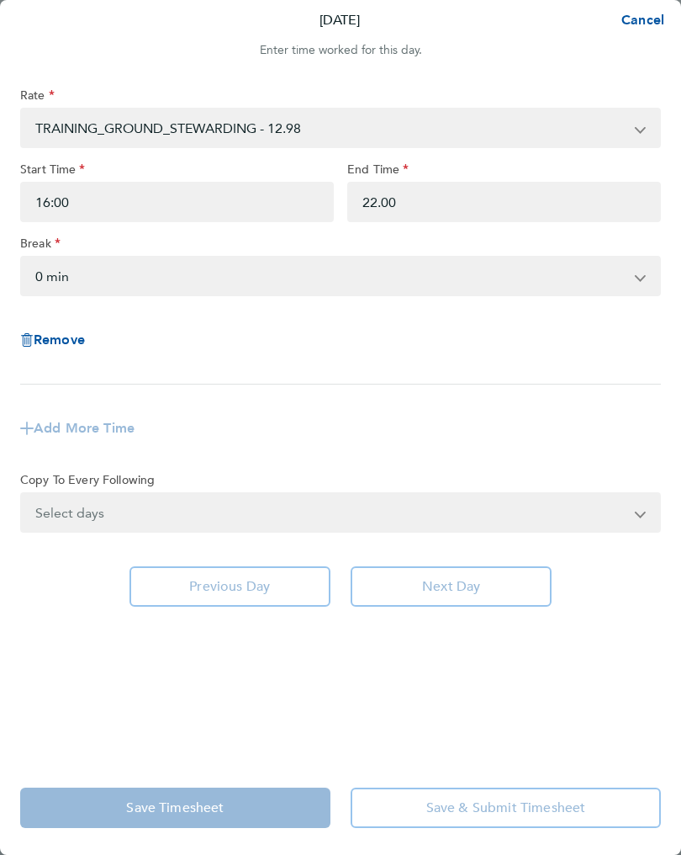
click at [93, 284] on select "0 min 15 min 30 min 45 min 60 min 75 min 90 min" at bounding box center [330, 275] width 617 height 37
type input "22:00"
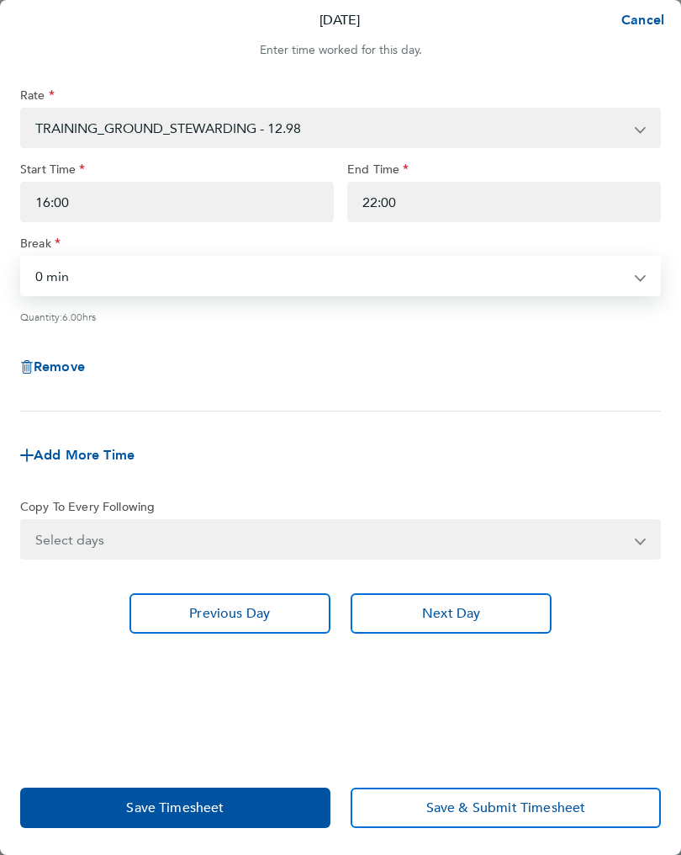
click at [218, 792] on button "Save Timesheet" at bounding box center [175, 807] width 310 height 40
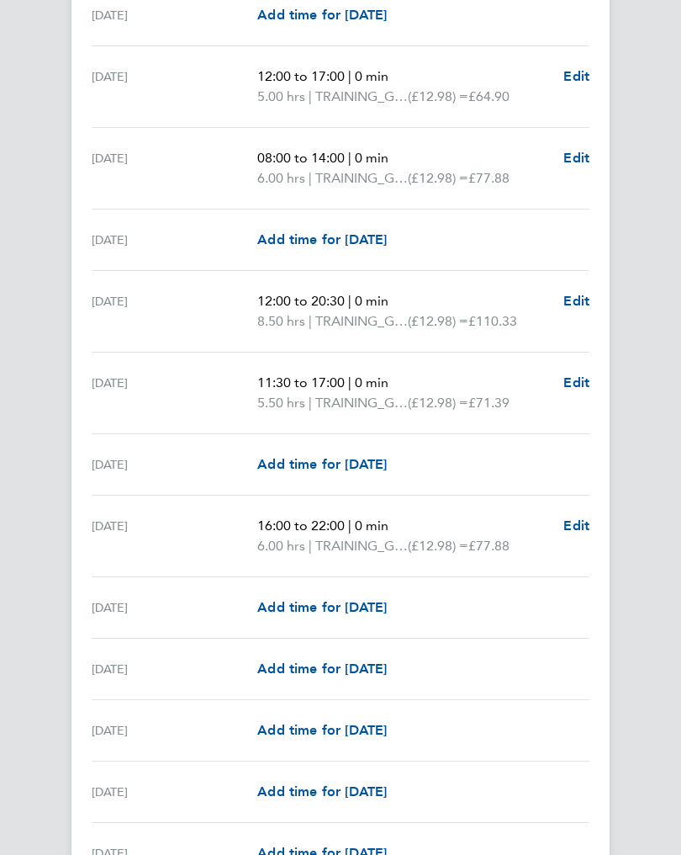
scroll to position [1262, 0]
click at [313, 606] on span "Add time for [DATE]" at bounding box center [322, 607] width 130 height 16
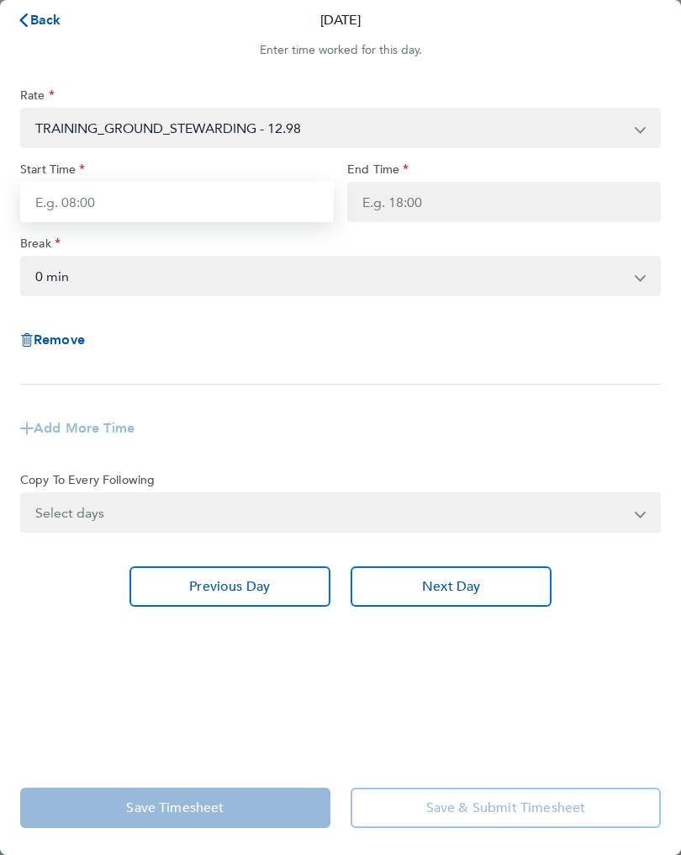
click at [107, 214] on input "Start Time" at bounding box center [177, 202] width 314 height 40
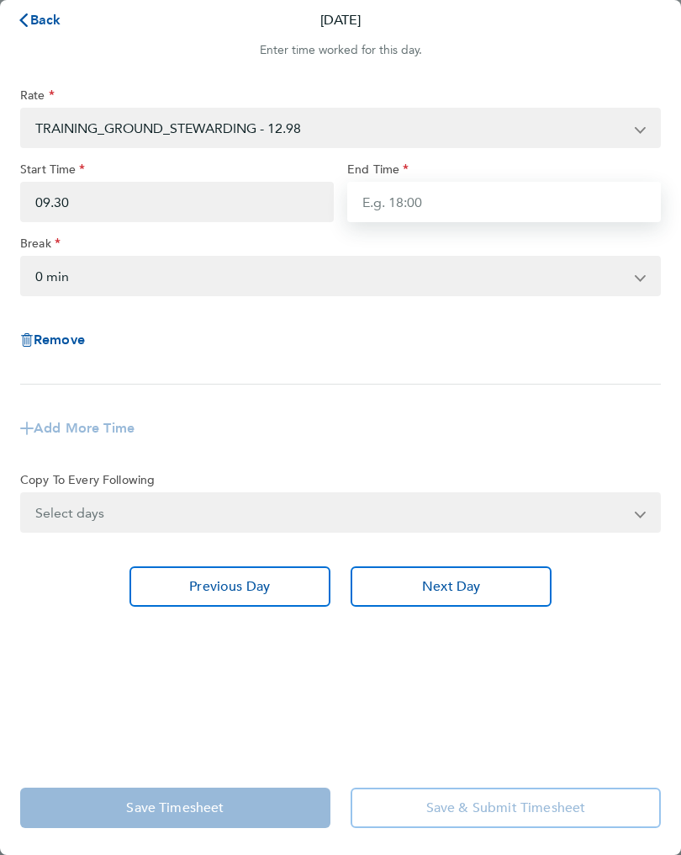
click at [421, 208] on input "End Time" at bounding box center [504, 202] width 314 height 40
type input "09:30"
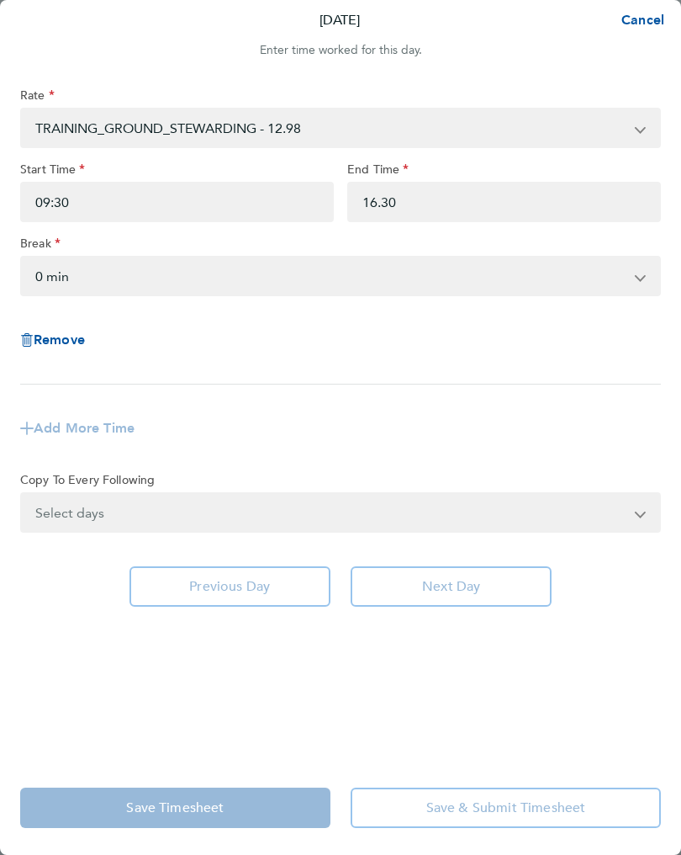
click at [111, 278] on select "0 min 15 min 30 min 45 min 60 min 75 min 90 min" at bounding box center [330, 275] width 617 height 37
type input "16:30"
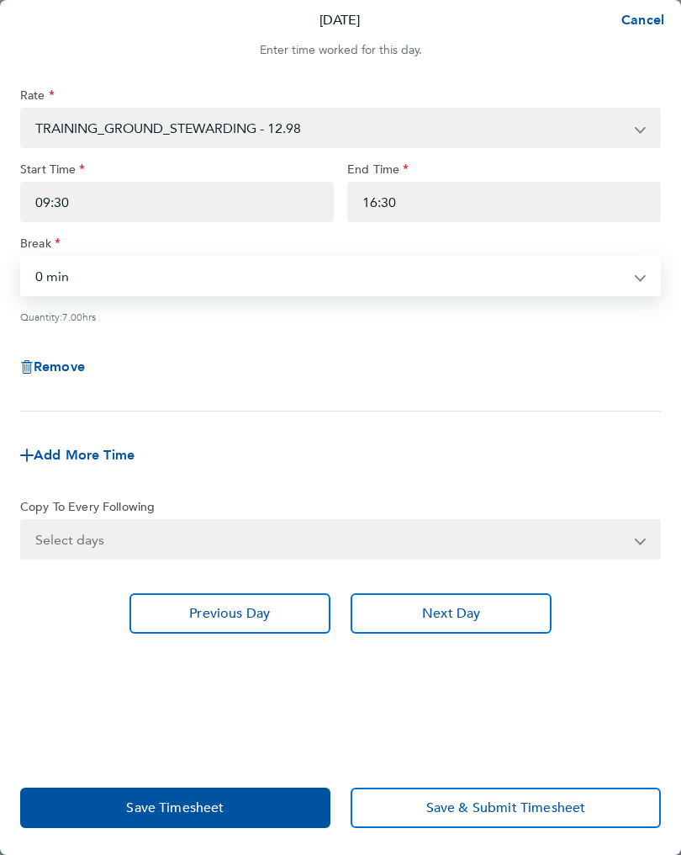
click at [210, 814] on span "Save Timesheet" at bounding box center [175, 807] width 98 height 17
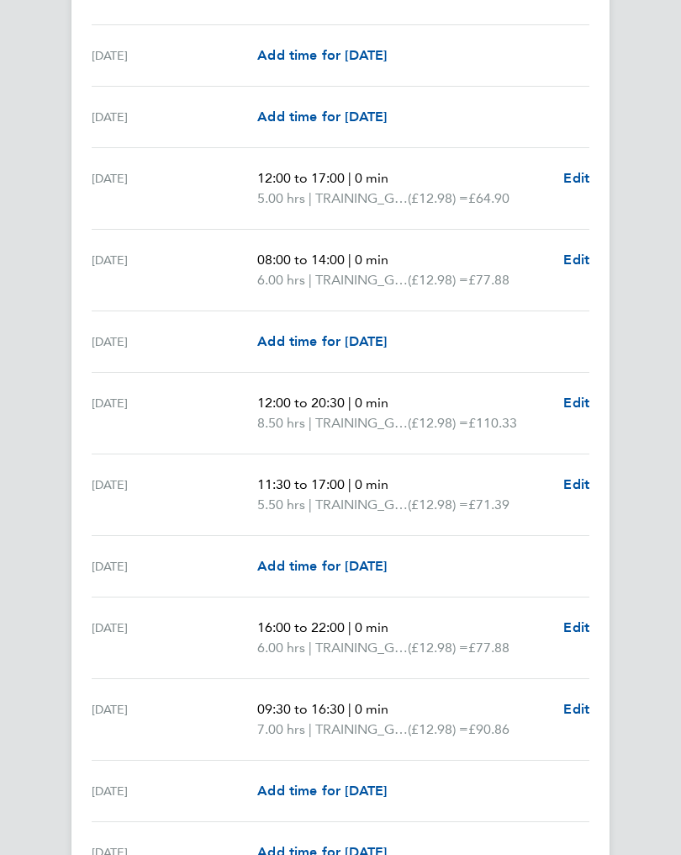
scroll to position [1169, 0]
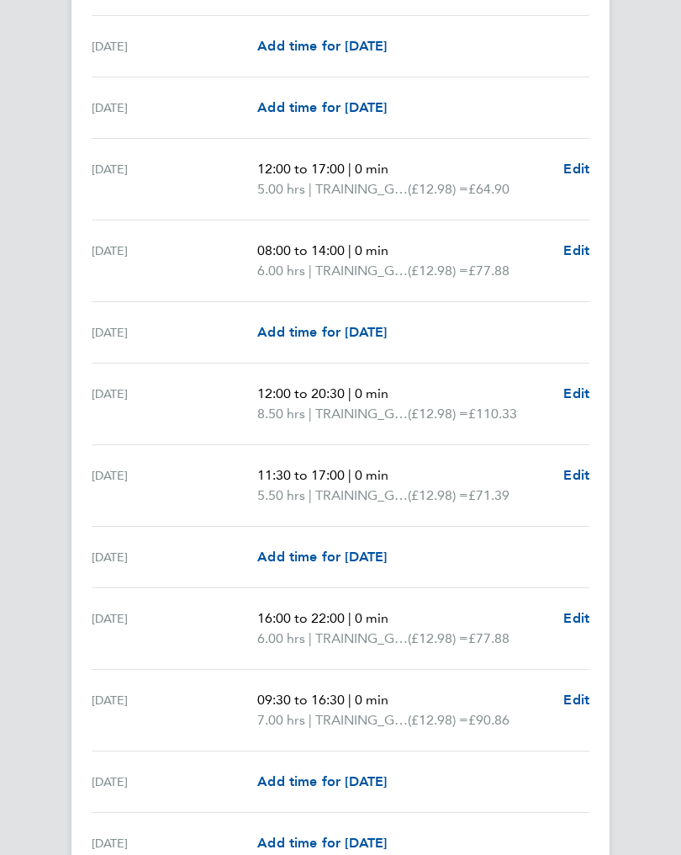
click at [331, 787] on span "Add time for [DATE]" at bounding box center [322, 781] width 130 height 16
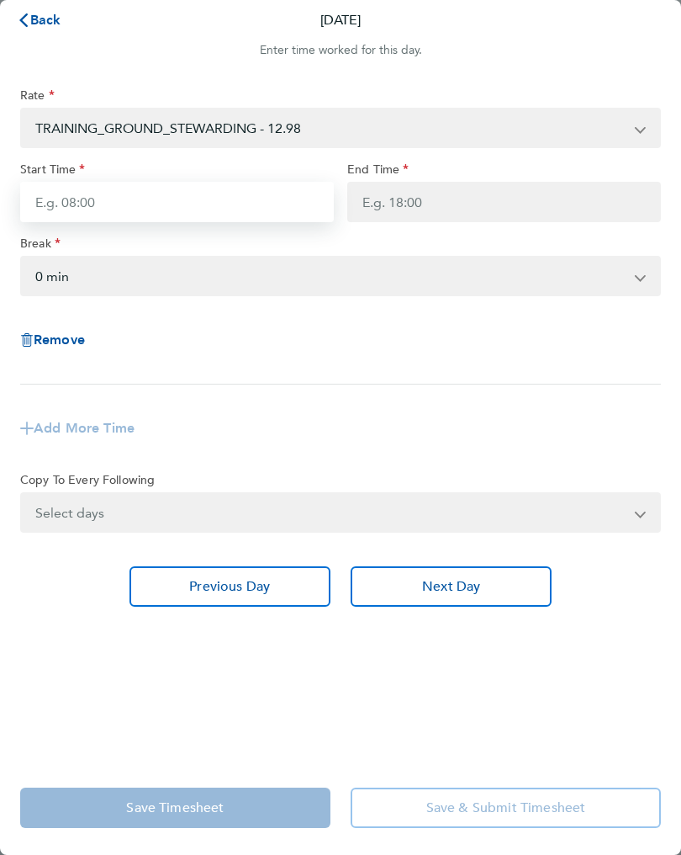
click at [129, 209] on input "Start Time" at bounding box center [177, 202] width 314 height 40
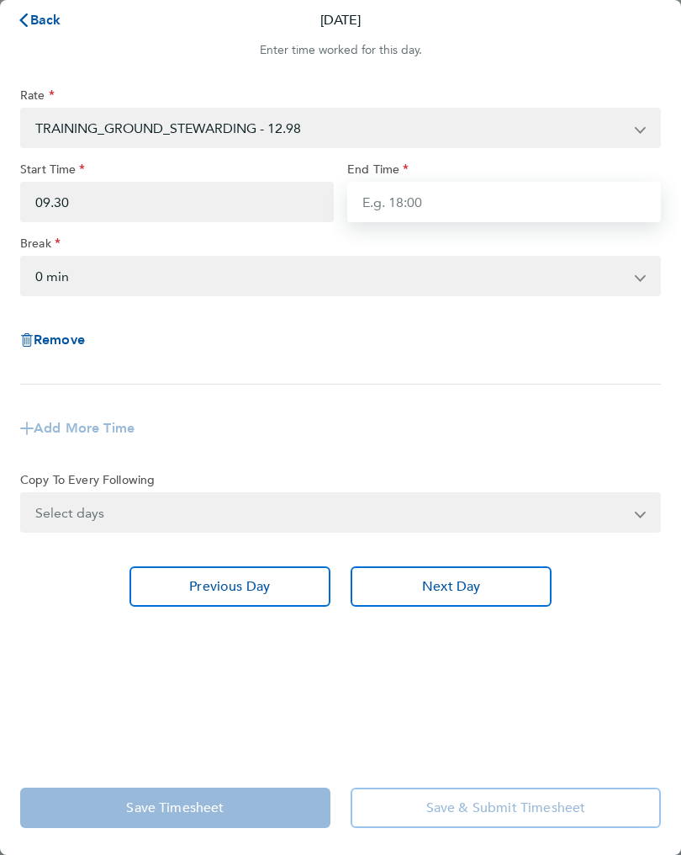
click at [416, 221] on input "End Time" at bounding box center [504, 202] width 314 height 40
type input "09:30"
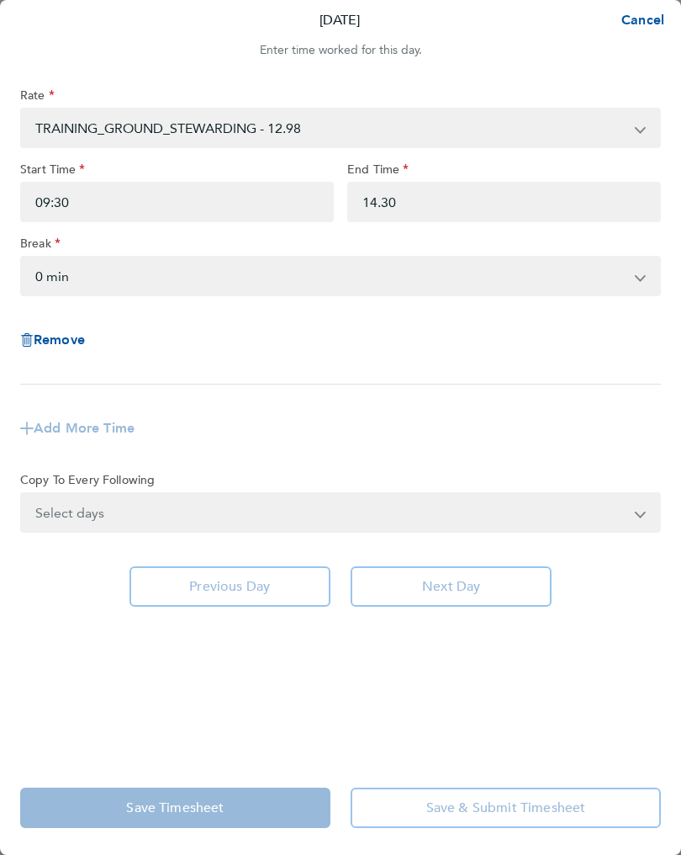
click at [103, 284] on select "0 min 15 min 30 min 45 min 60 min 75 min 90 min" at bounding box center [330, 275] width 617 height 37
type input "14:30"
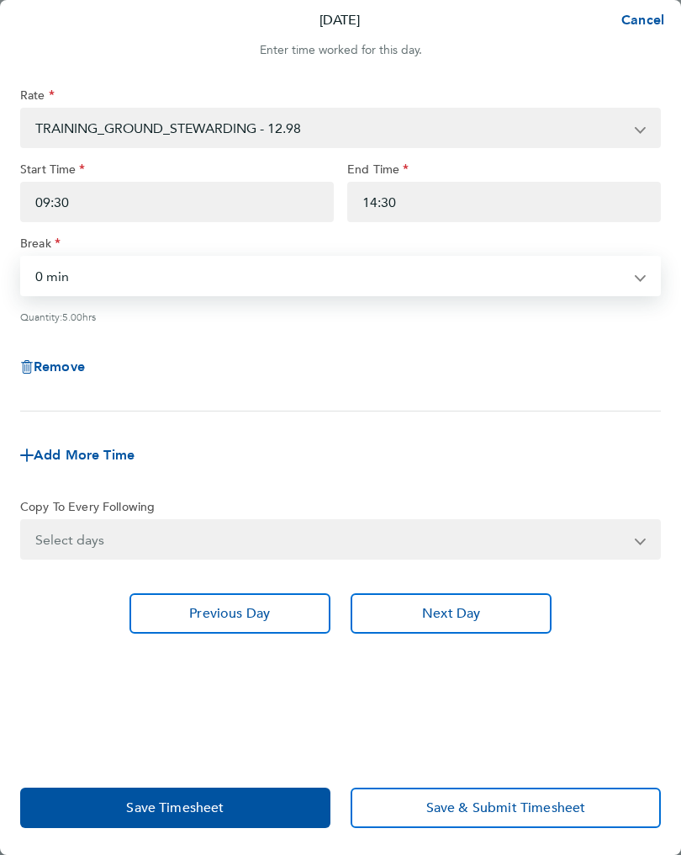
click at [223, 795] on button "Save Timesheet" at bounding box center [175, 807] width 310 height 40
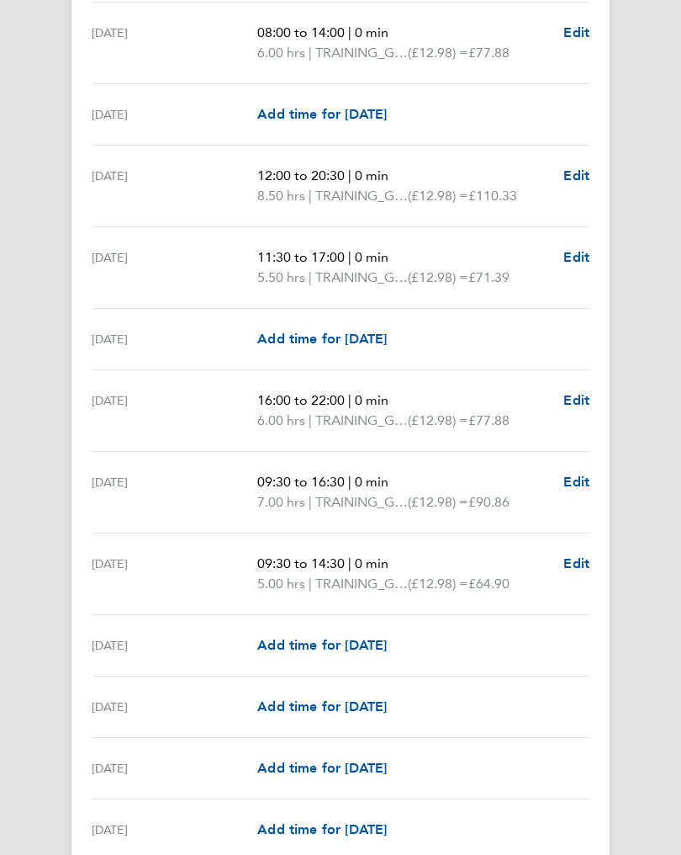
scroll to position [1389, 0]
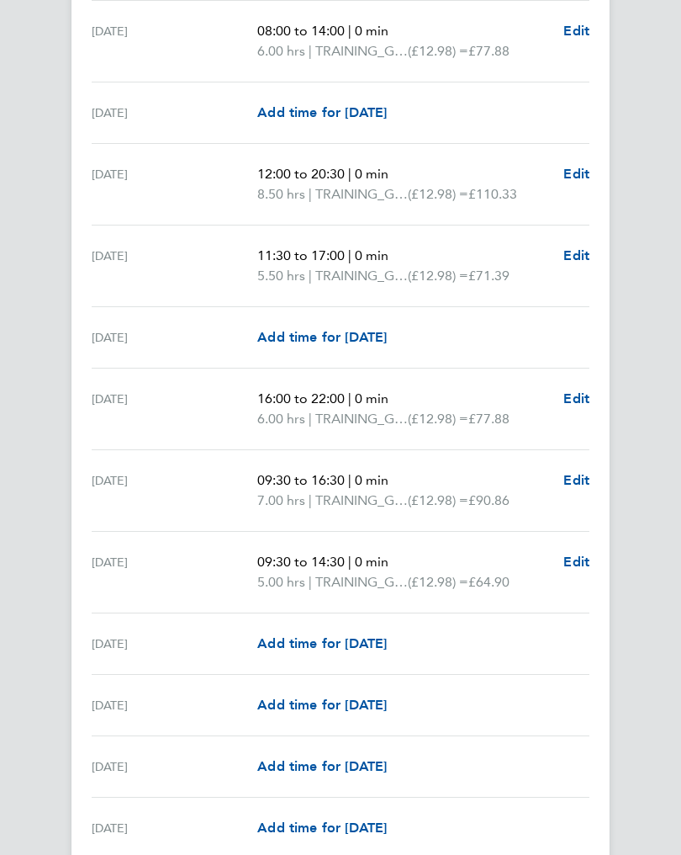
click at [355, 706] on span "Add time for [DATE]" at bounding box center [322, 705] width 130 height 16
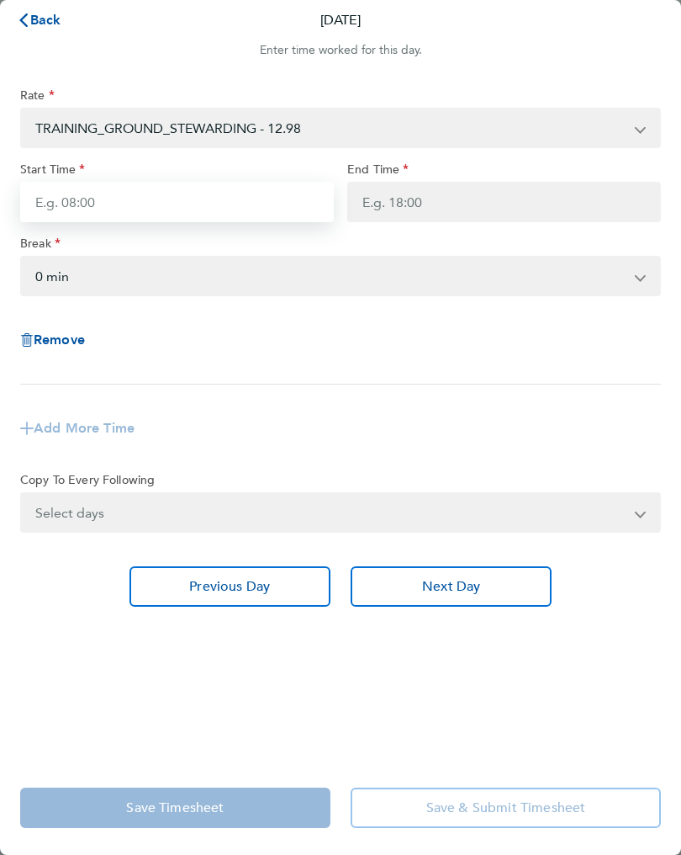
click at [89, 211] on input "Start Time" at bounding box center [177, 202] width 314 height 40
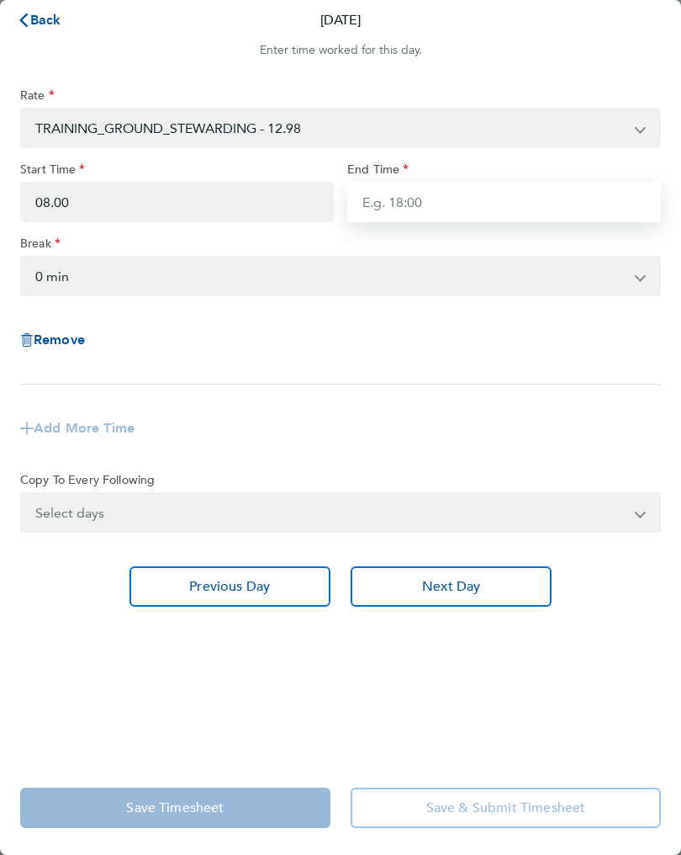
click at [393, 204] on input "End Time" at bounding box center [504, 202] width 314 height 40
type input "08:00"
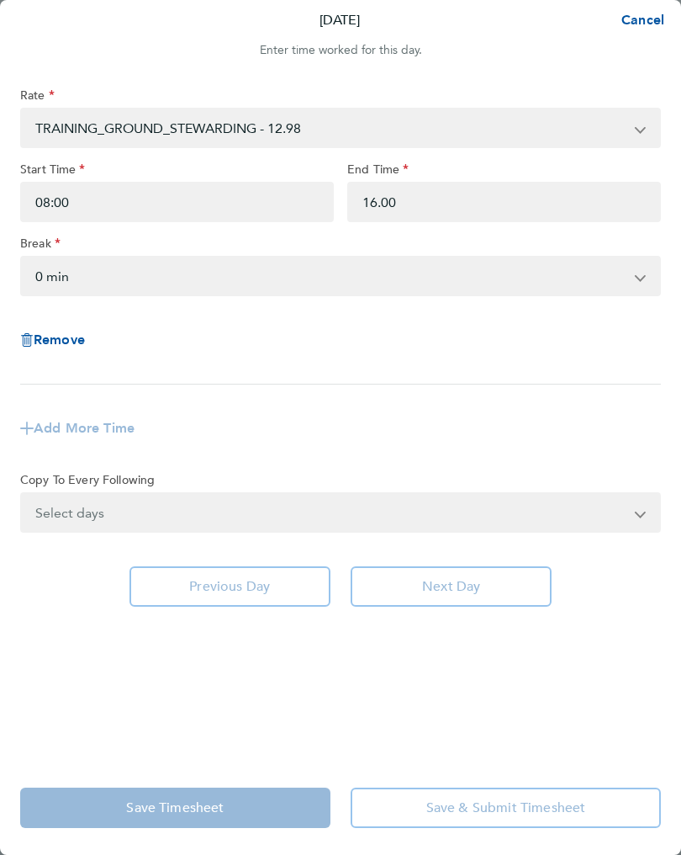
click at [104, 289] on select "0 min 15 min 30 min 45 min 60 min 75 min 90 min" at bounding box center [330, 275] width 617 height 37
type input "16:00"
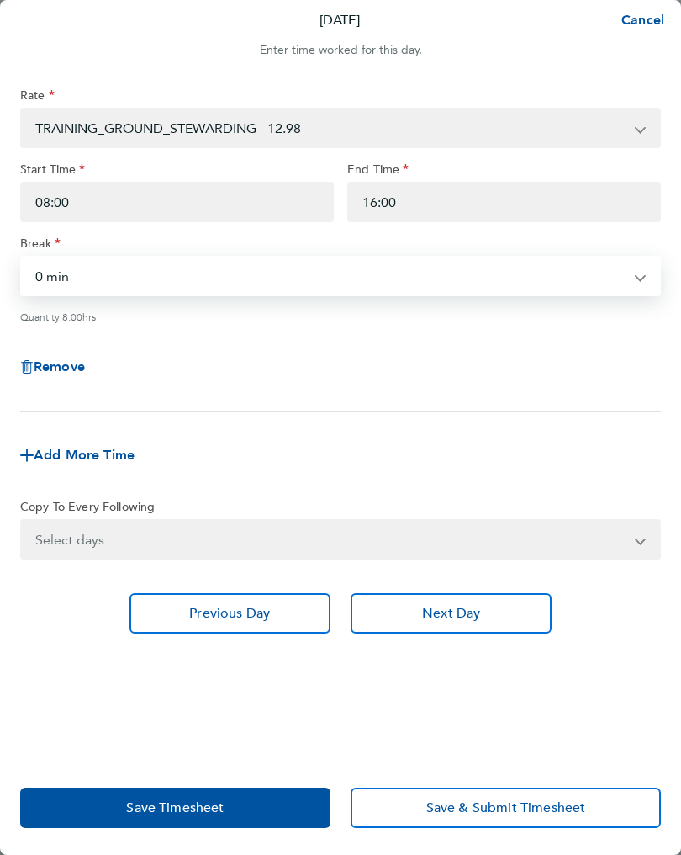
click at [209, 802] on span "Save Timesheet" at bounding box center [175, 807] width 98 height 17
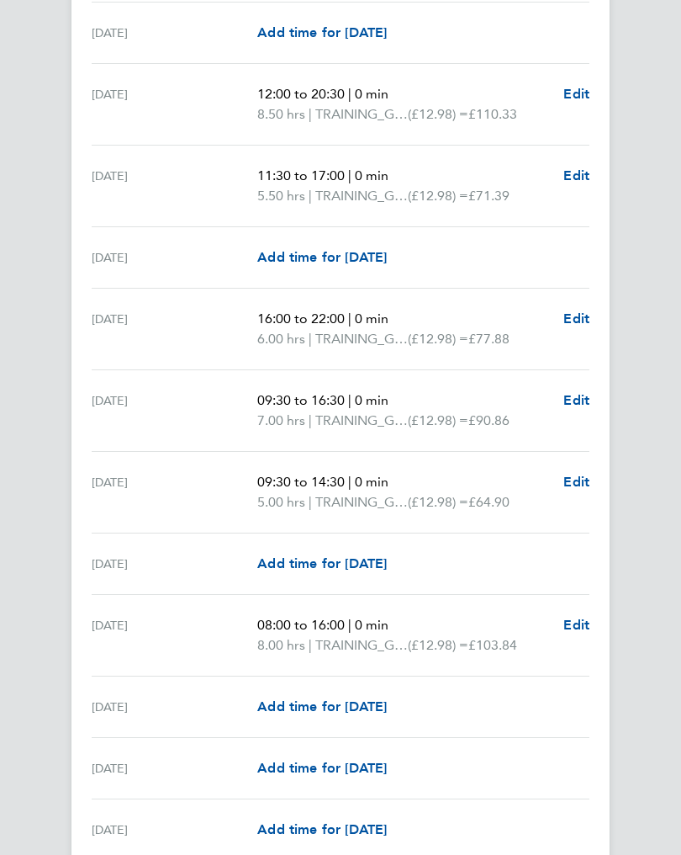
scroll to position [1478, 0]
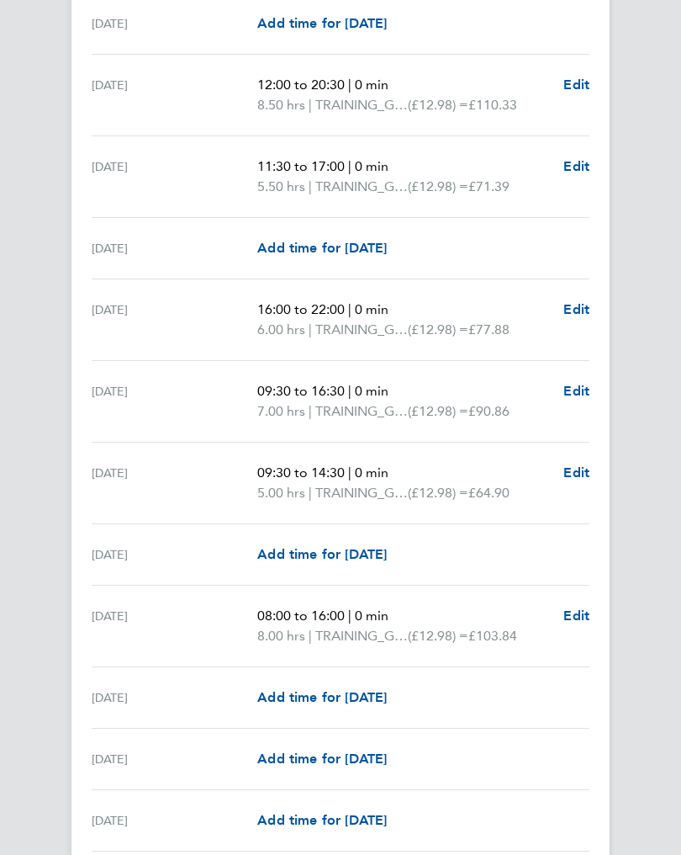
click at [324, 704] on span "Add time for [DATE]" at bounding box center [322, 697] width 130 height 16
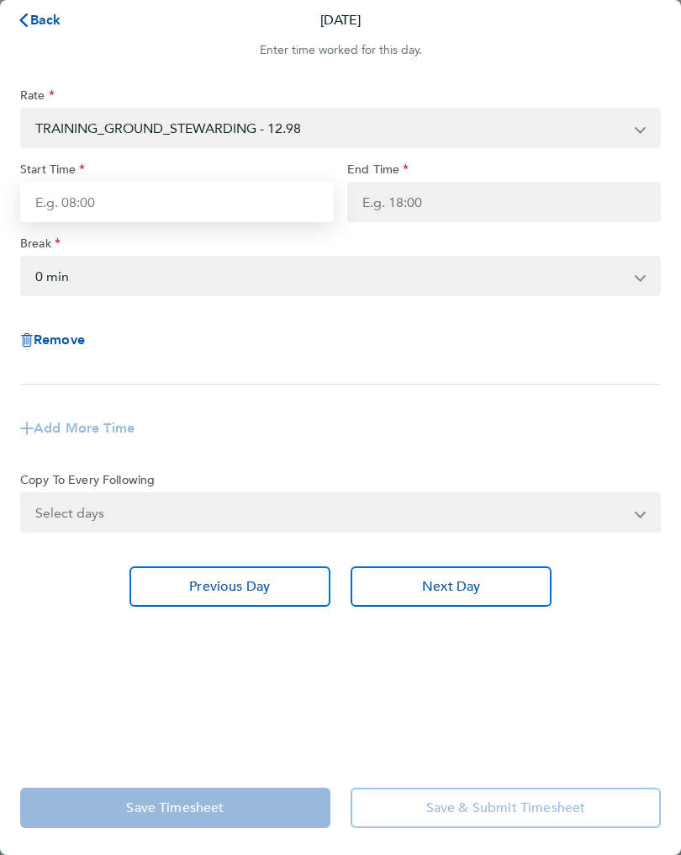
click at [71, 212] on input "Start Time" at bounding box center [177, 202] width 314 height 40
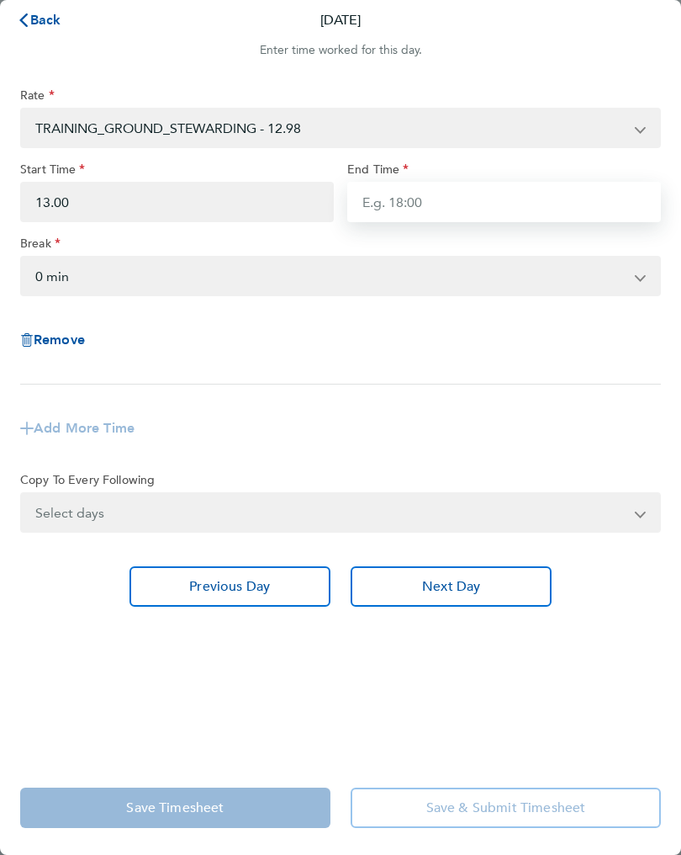
click at [388, 211] on input "End Time" at bounding box center [504, 202] width 314 height 40
type input "13:00"
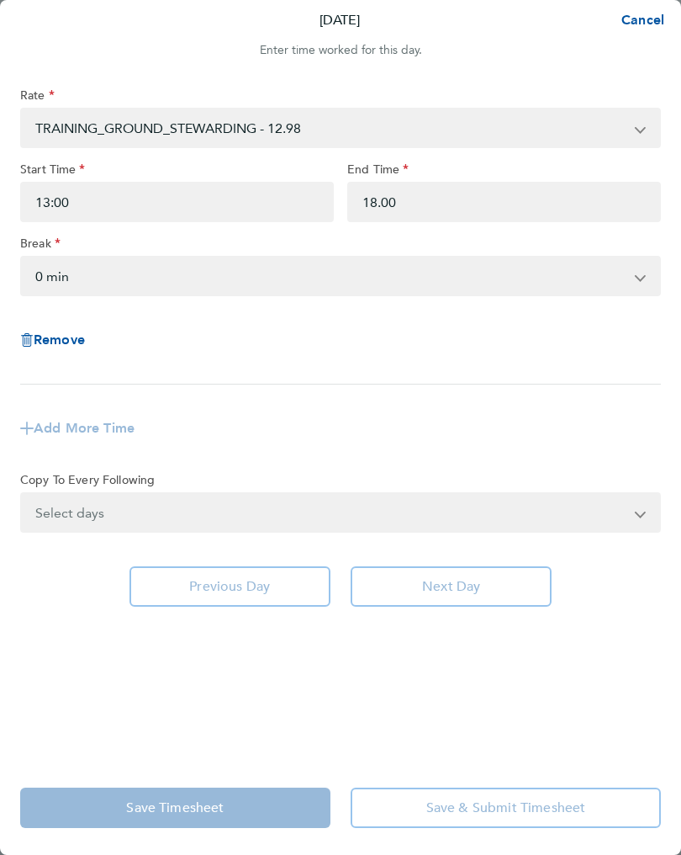
click at [91, 277] on select "0 min 15 min 30 min 45 min 60 min 75 min 90 min" at bounding box center [330, 275] width 617 height 37
type input "18:00"
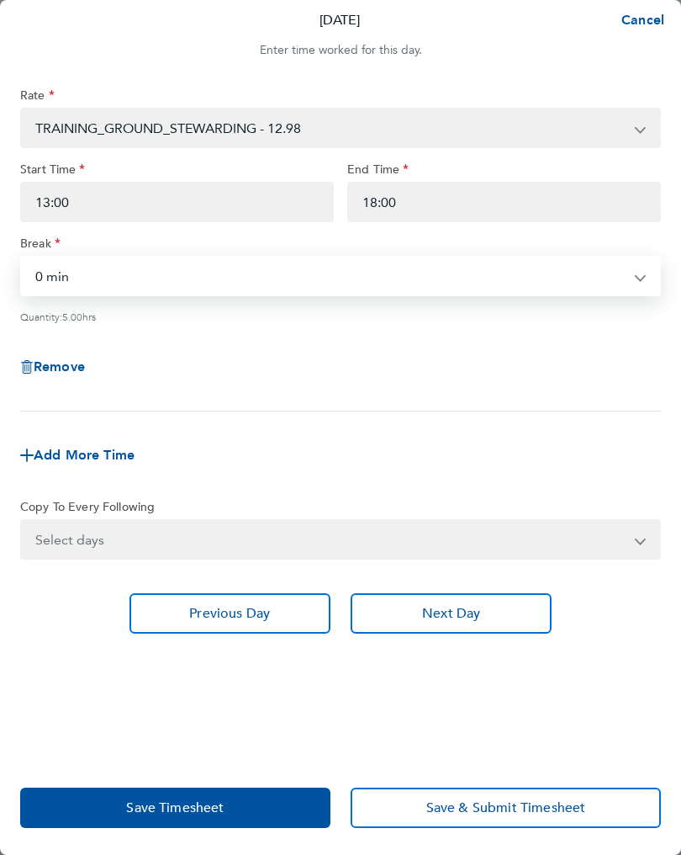
click at [190, 784] on div "Save Timesheet Save & Submit Timesheet" at bounding box center [340, 808] width 681 height 94
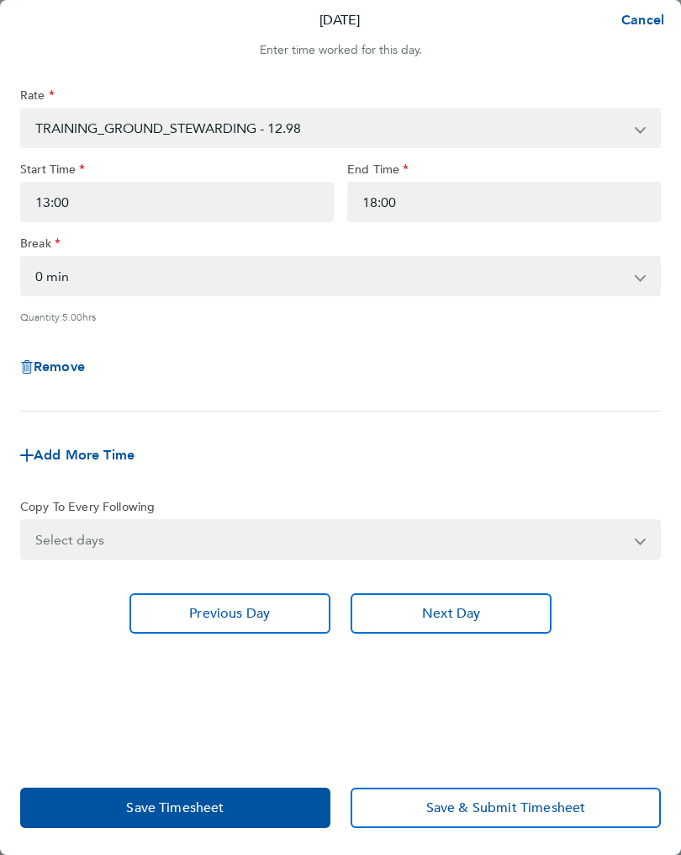
click at [231, 798] on button "Save Timesheet" at bounding box center [175, 807] width 310 height 40
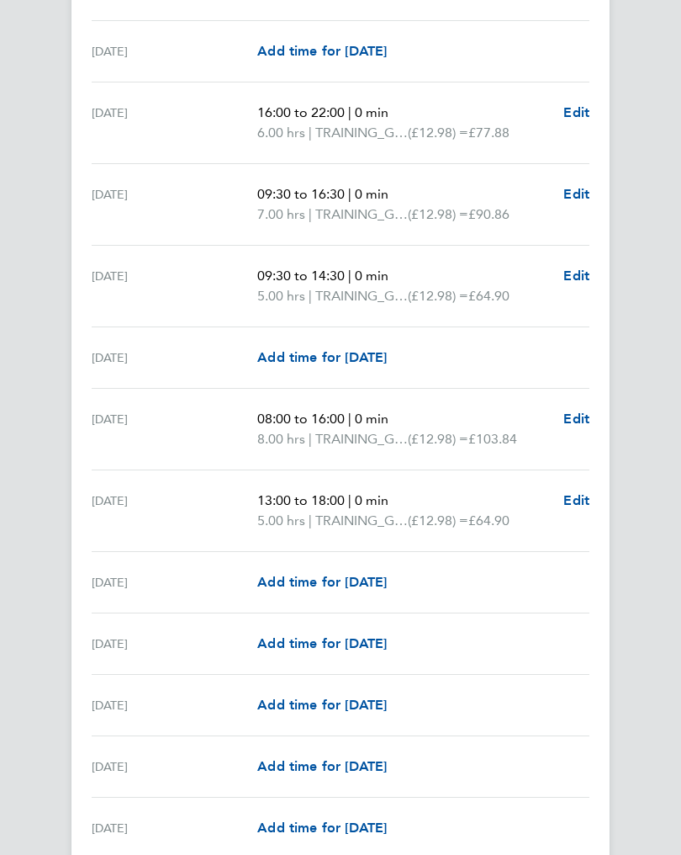
scroll to position [1675, 0]
click at [363, 708] on span "Add time for [DATE]" at bounding box center [322, 705] width 130 height 16
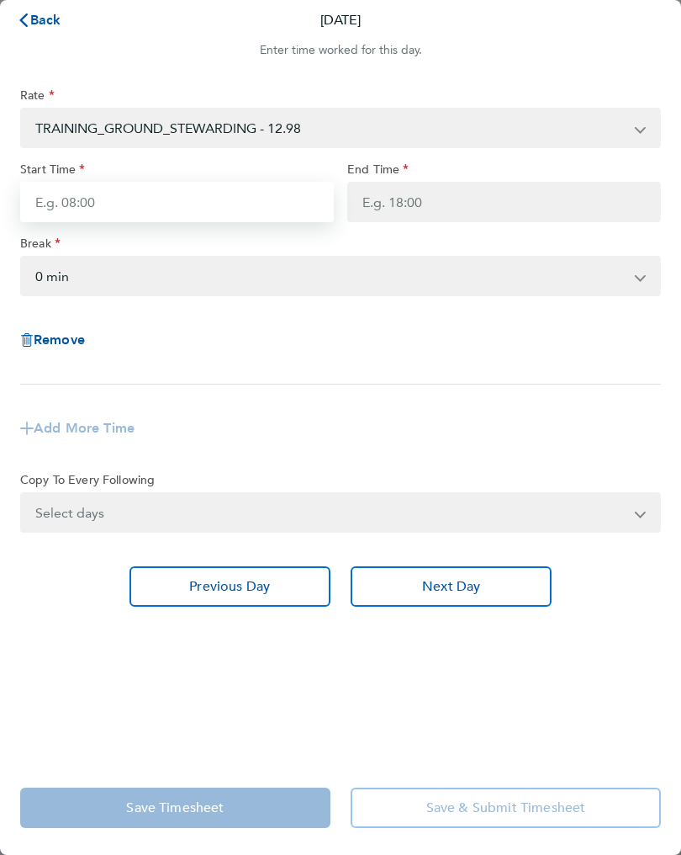
click at [98, 209] on input "Start Time" at bounding box center [177, 202] width 314 height 40
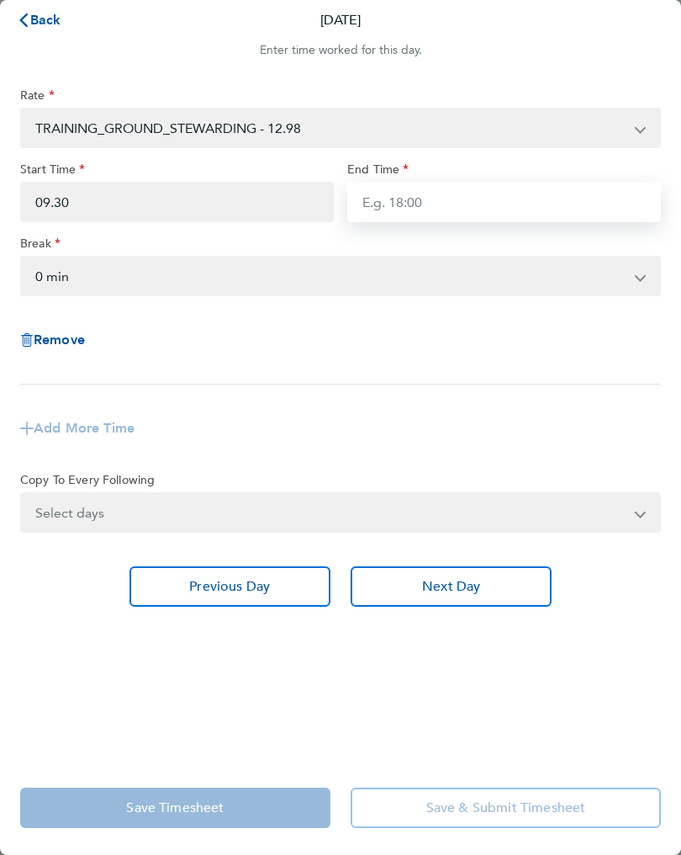
click at [392, 202] on input "End Time" at bounding box center [504, 202] width 314 height 40
type input "09:30"
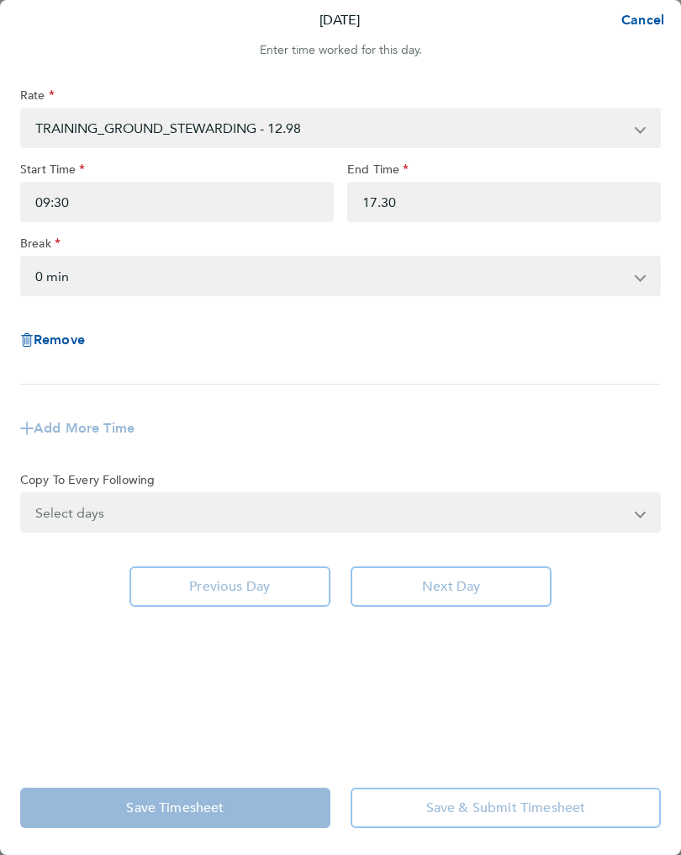
click at [99, 279] on select "0 min 15 min 30 min 45 min 60 min 75 min 90 min" at bounding box center [330, 275] width 617 height 37
type input "17:30"
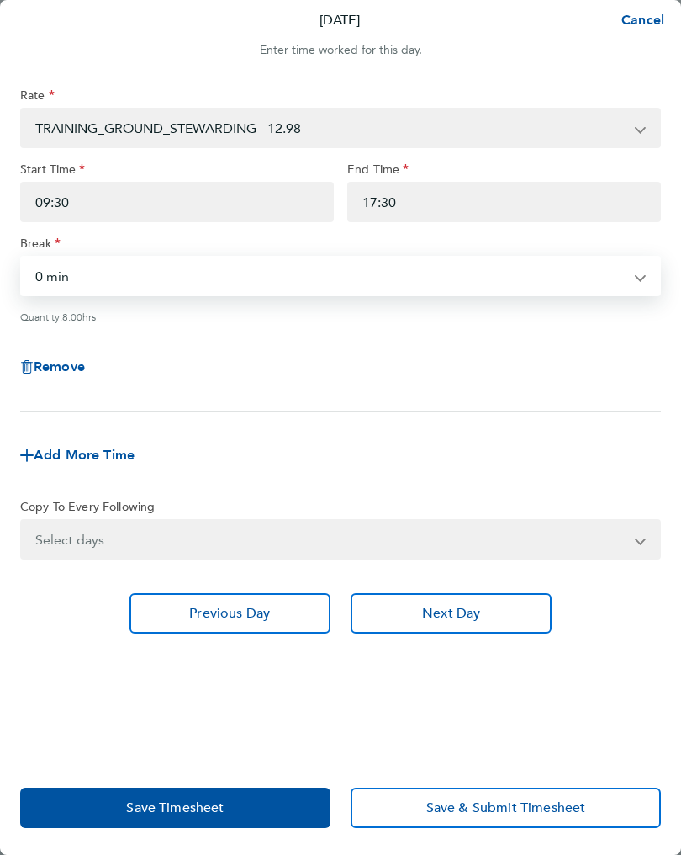
click at [220, 794] on button "Save Timesheet" at bounding box center [175, 807] width 310 height 40
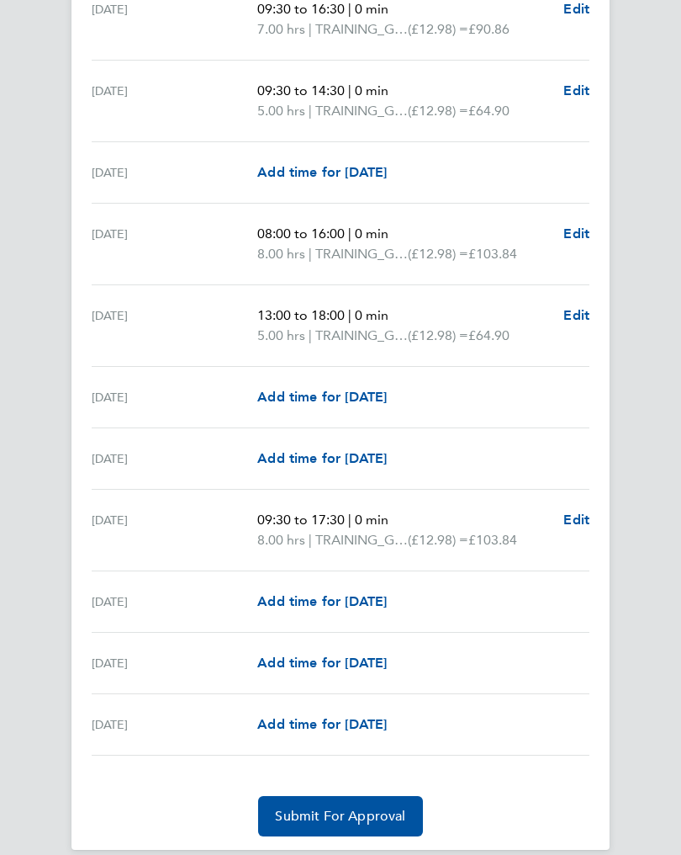
scroll to position [1864, 0]
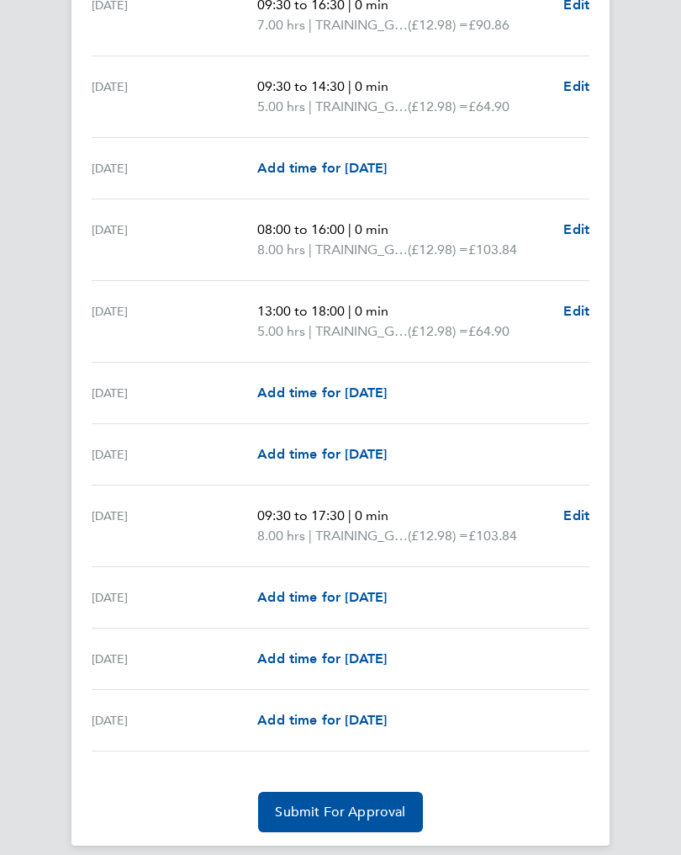
click at [332, 603] on span "Add time for [DATE]" at bounding box center [322, 597] width 130 height 16
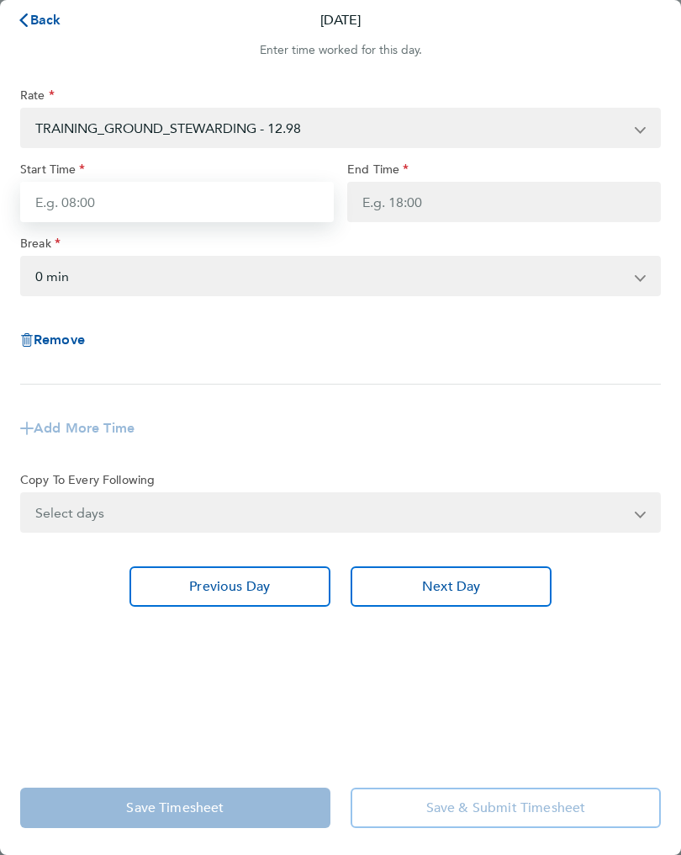
click at [96, 209] on input "Start Time" at bounding box center [177, 202] width 314 height 40
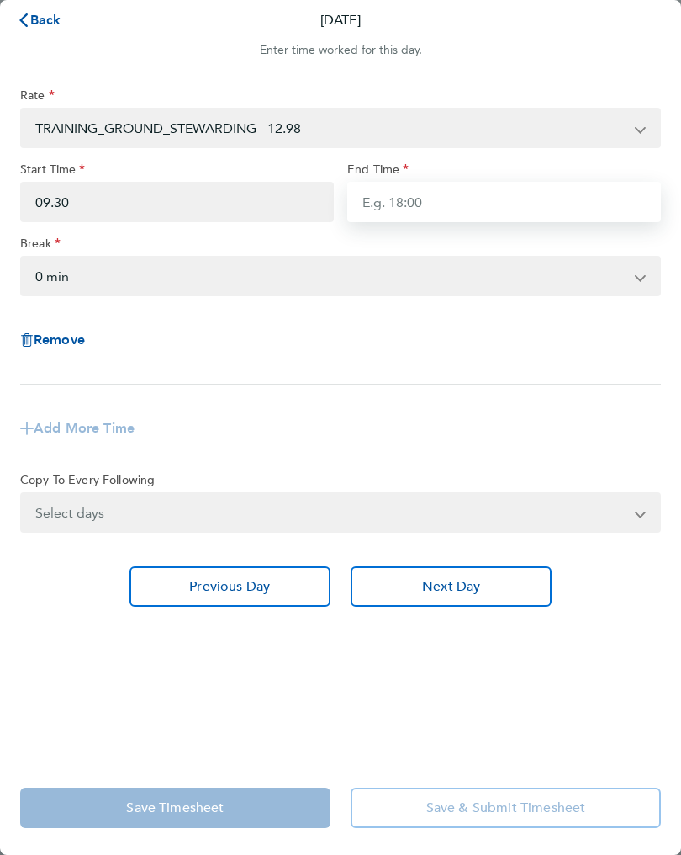
click at [392, 208] on input "End Time" at bounding box center [504, 202] width 314 height 40
type input "09:30"
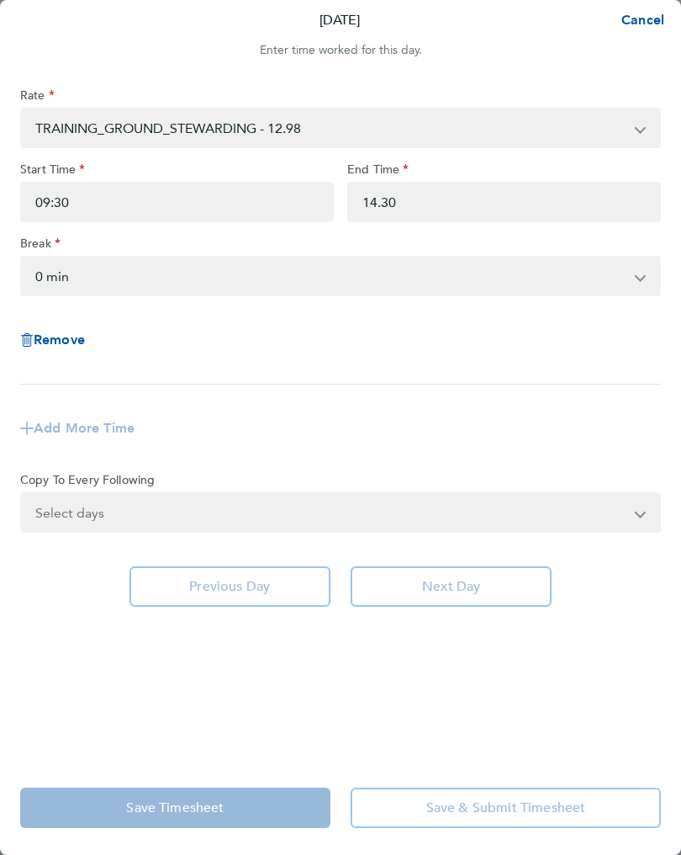
click at [103, 273] on select "0 min 15 min 30 min 45 min 60 min 75 min 90 min" at bounding box center [330, 275] width 617 height 37
type input "14:30"
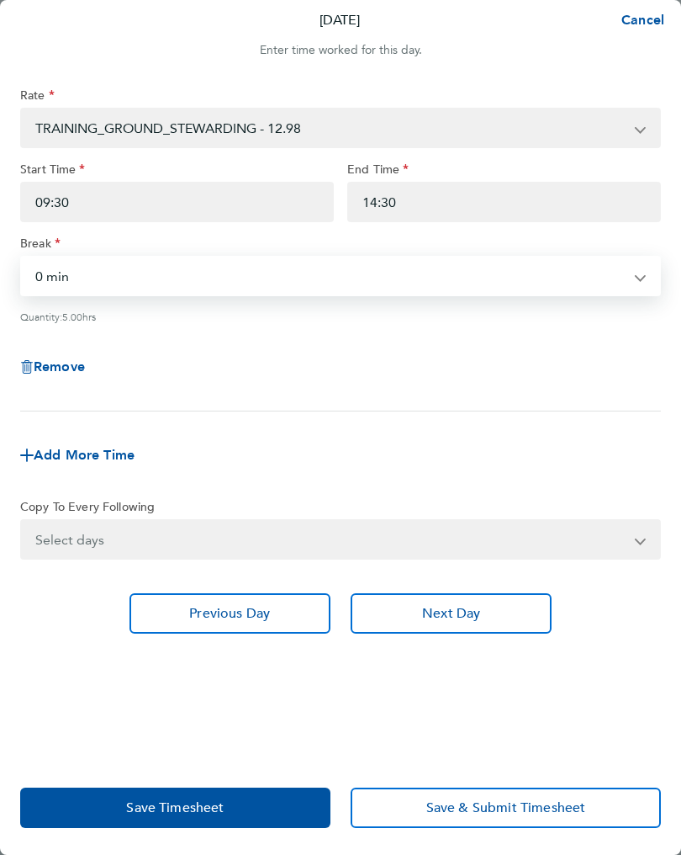
click at [204, 807] on span "Save Timesheet" at bounding box center [175, 807] width 98 height 17
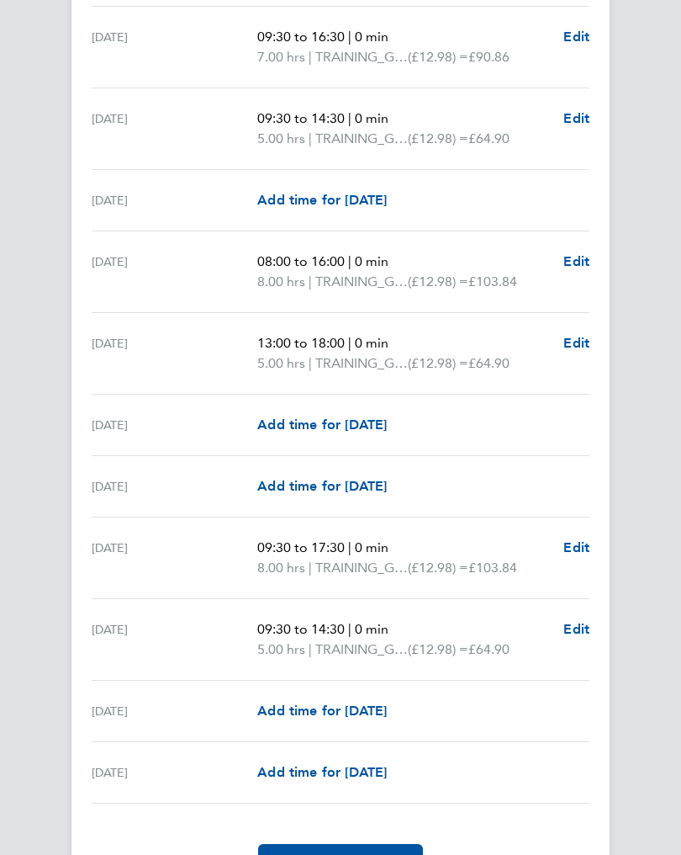
scroll to position [1884, 0]
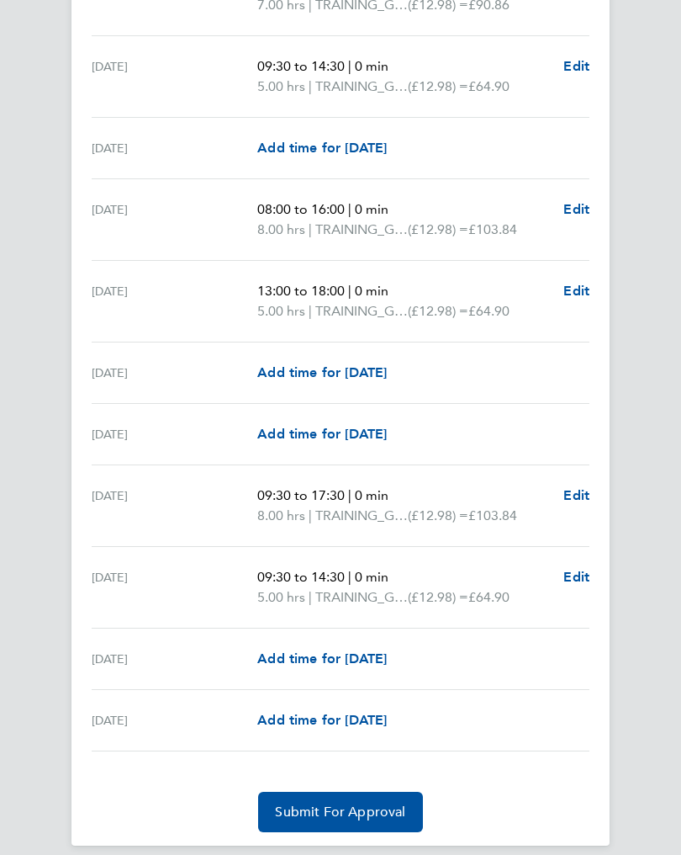
click at [372, 810] on span "Submit For Approval" at bounding box center [340, 811] width 130 height 17
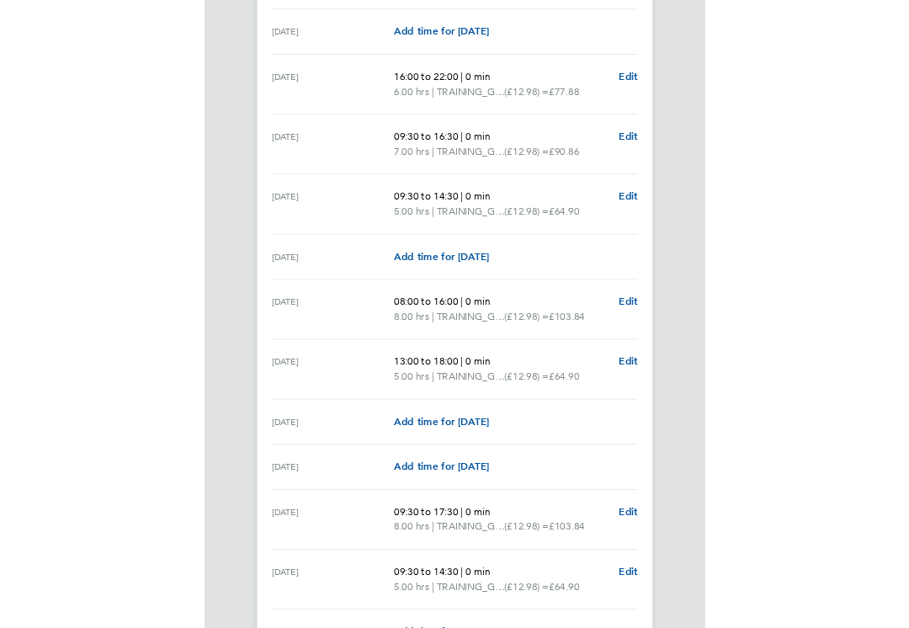
scroll to position [1804, 0]
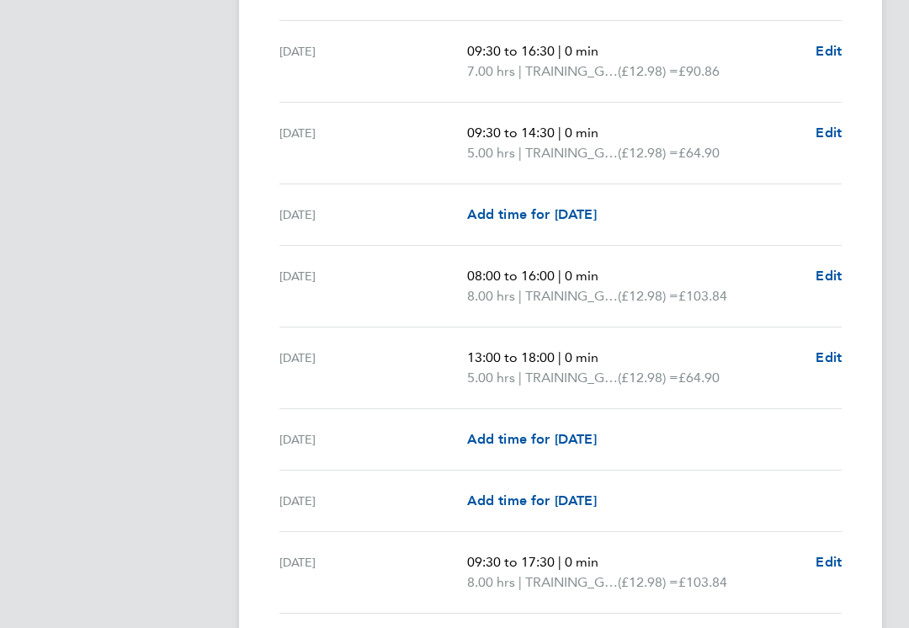
scroll to position [1825, 0]
